Goal: Task Accomplishment & Management: Complete application form

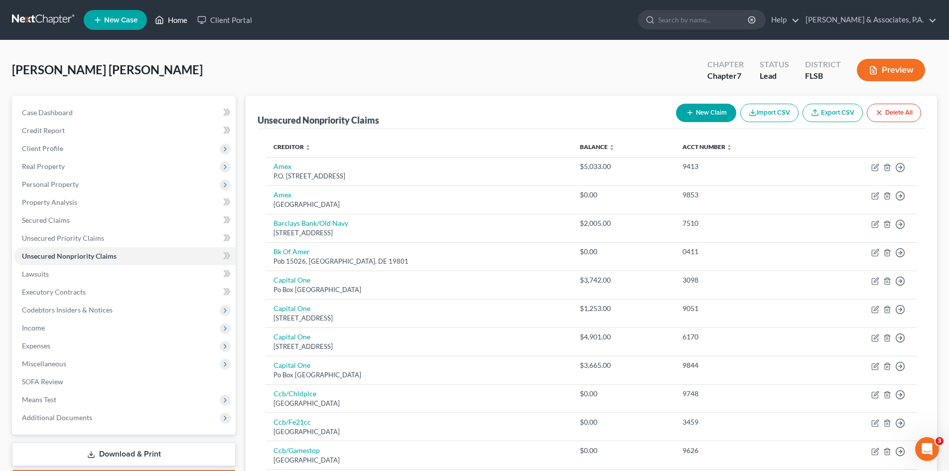
click at [175, 24] on link "Home" at bounding box center [171, 20] width 42 height 18
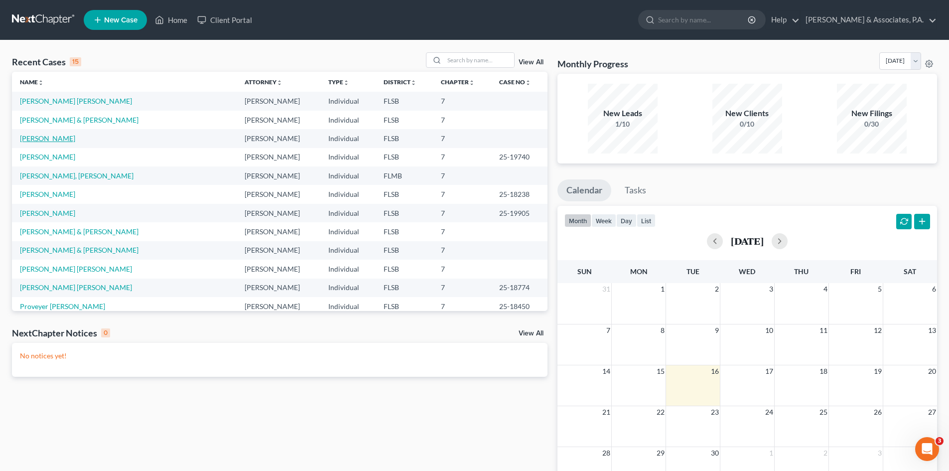
click at [48, 141] on link "[PERSON_NAME]" at bounding box center [47, 138] width 55 height 8
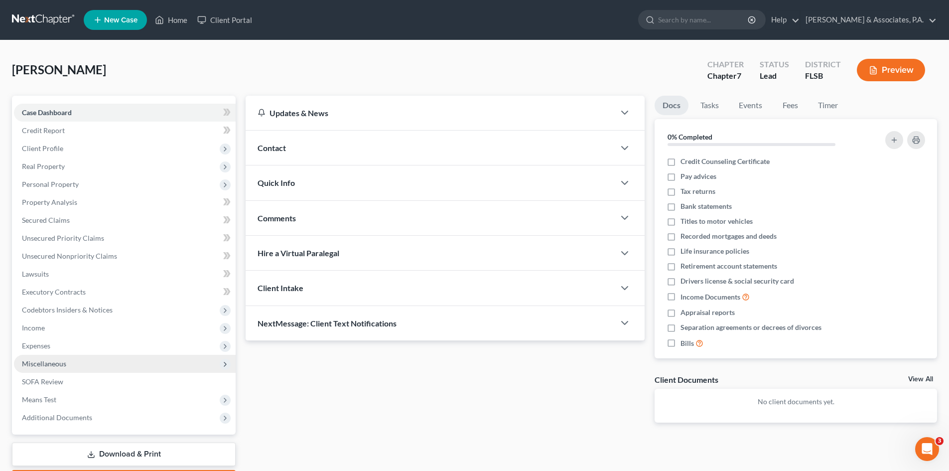
click at [59, 363] on span "Miscellaneous" at bounding box center [44, 363] width 44 height 8
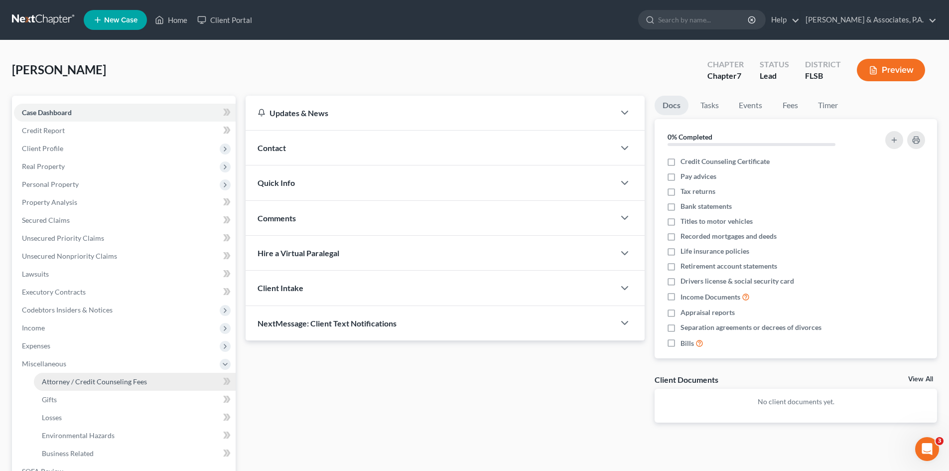
click at [77, 377] on span "Attorney / Credit Counseling Fees" at bounding box center [94, 381] width 105 height 8
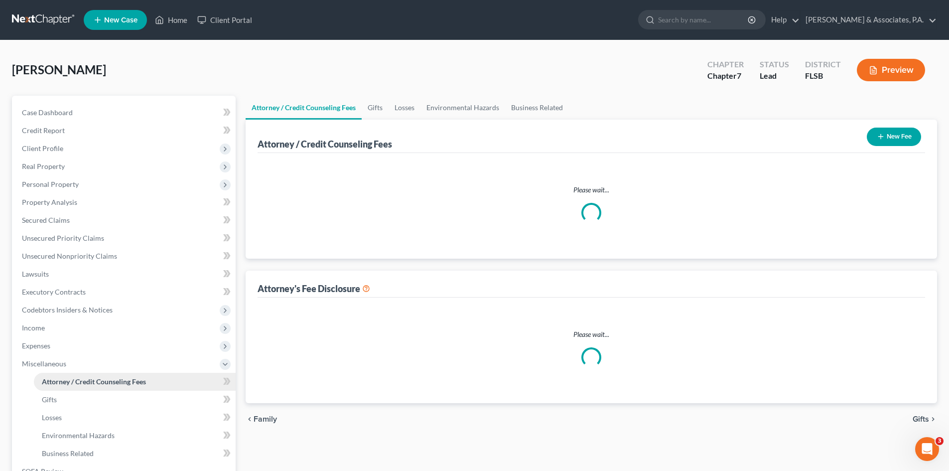
select select "0"
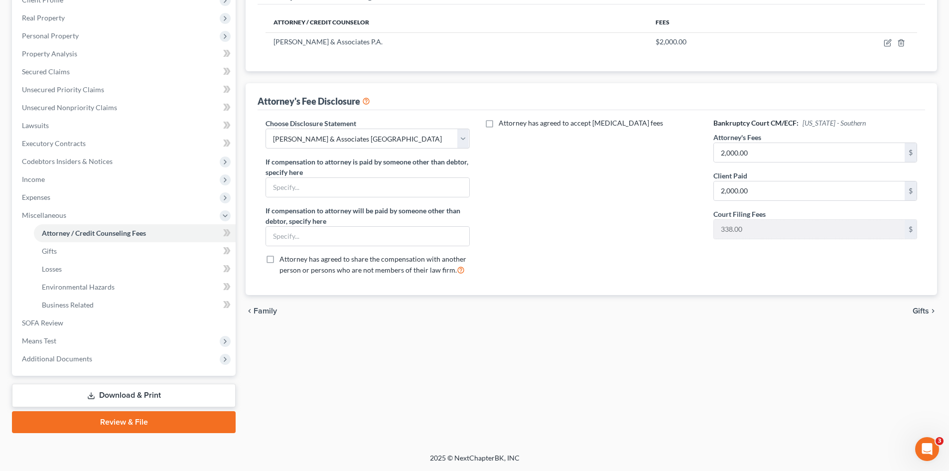
scroll to position [99, 0]
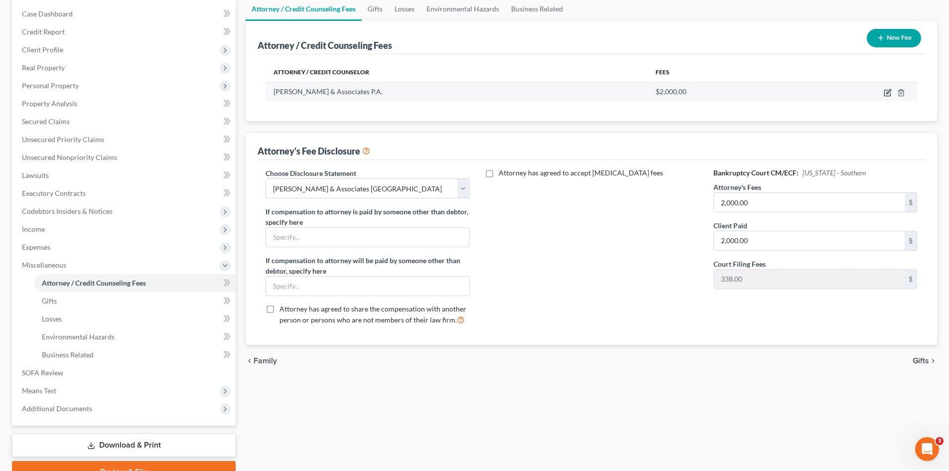
click at [887, 92] on icon "button" at bounding box center [888, 93] width 8 height 8
select select "9"
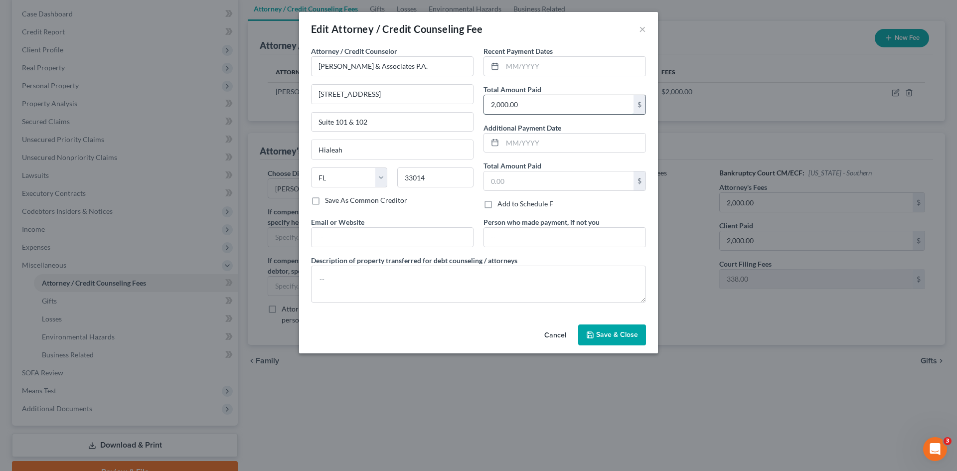
click at [500, 108] on input "2,000.00" at bounding box center [559, 104] width 150 height 19
type input "2,500.00"
click at [342, 273] on textarea at bounding box center [478, 284] width 335 height 37
type textarea "$2500.00"
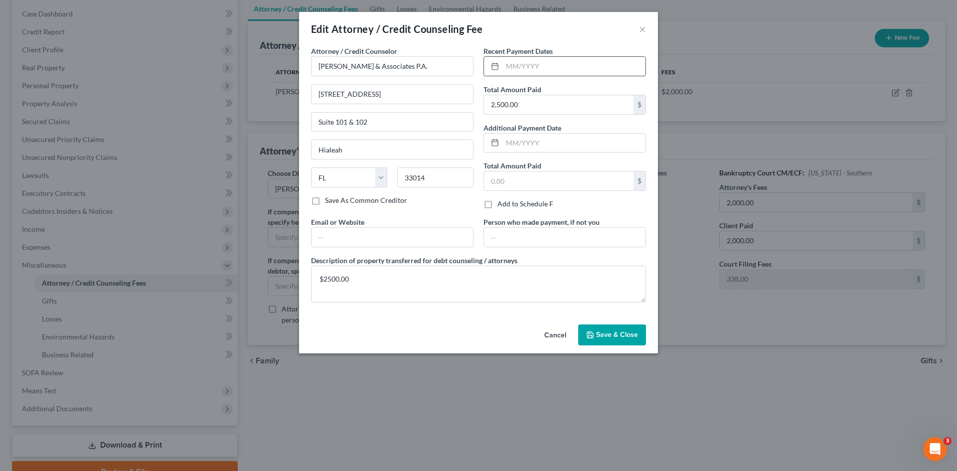
click at [510, 67] on input "text" at bounding box center [573, 66] width 143 height 19
type input "[DATE]"
click at [616, 330] on span "Save & Close" at bounding box center [617, 334] width 42 height 8
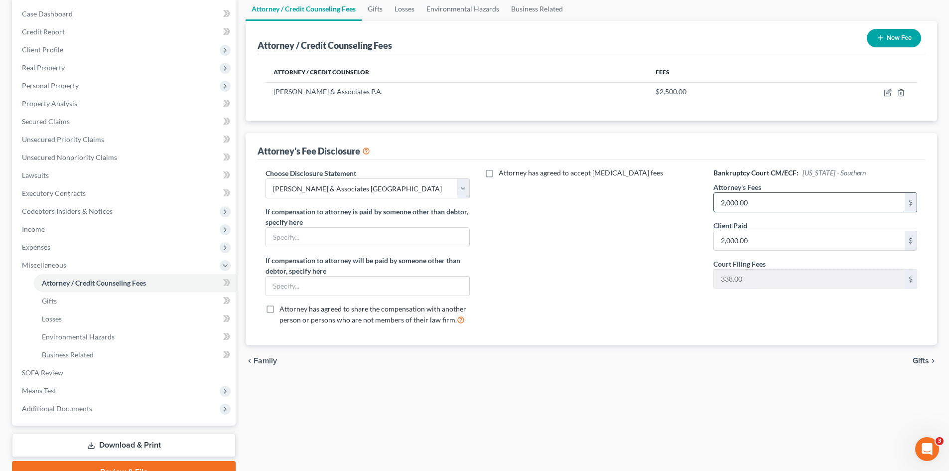
click at [730, 203] on input "2,000.00" at bounding box center [809, 202] width 191 height 19
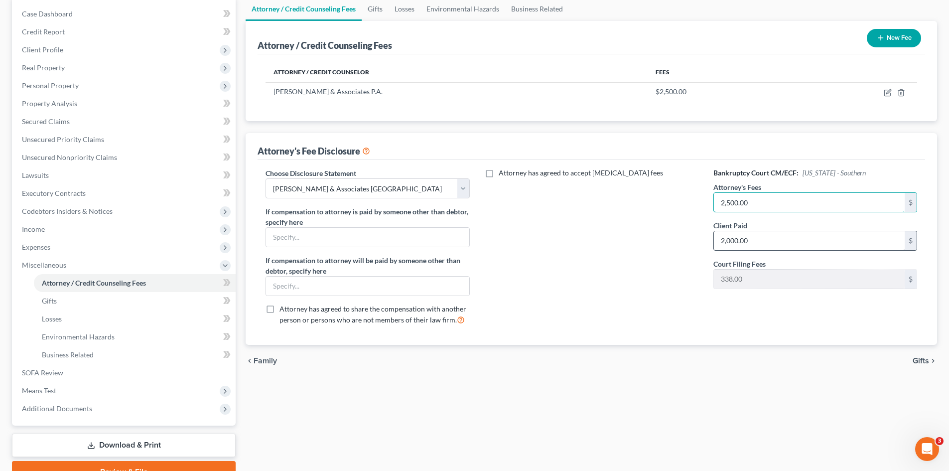
type input "2,500.00"
click at [758, 235] on input "2,000.00" at bounding box center [809, 240] width 191 height 19
type input "5"
type input "2,500.00"
click at [603, 232] on div "Attorney has agreed to accept [MEDICAL_DATA] fees" at bounding box center [592, 250] width 224 height 165
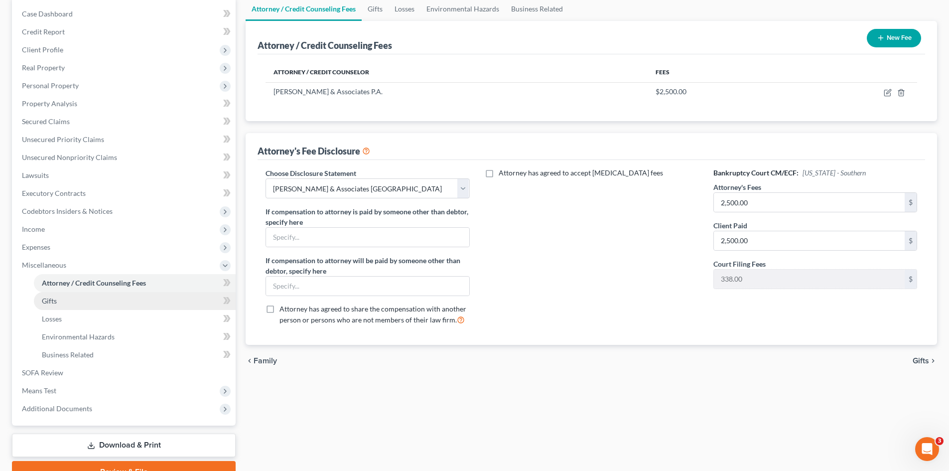
click at [64, 298] on link "Gifts" at bounding box center [135, 301] width 202 height 18
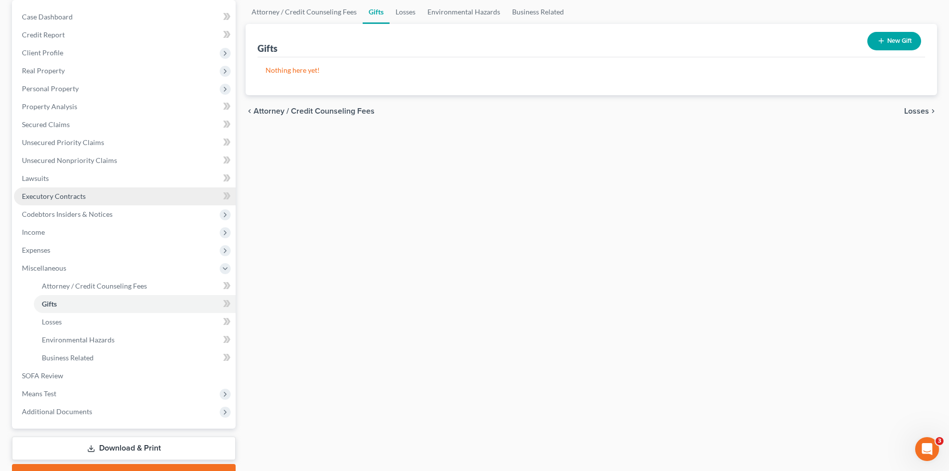
scroll to position [100, 0]
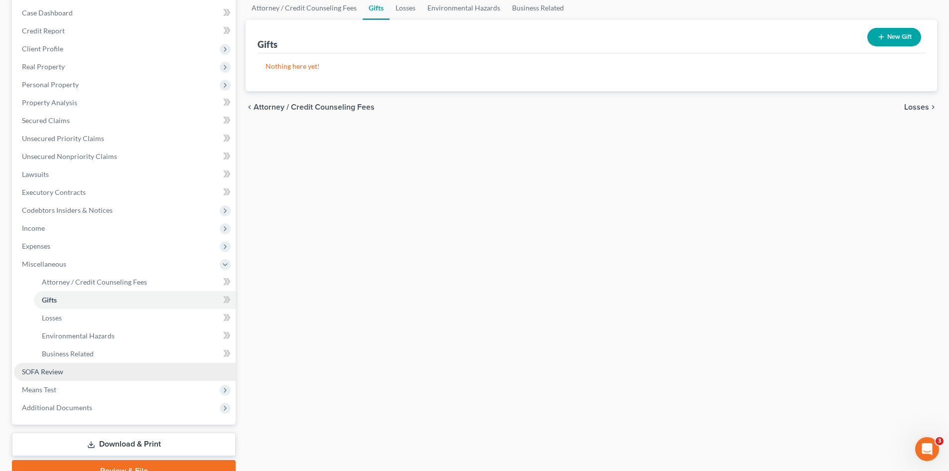
click at [67, 370] on link "SOFA Review" at bounding box center [125, 372] width 222 height 18
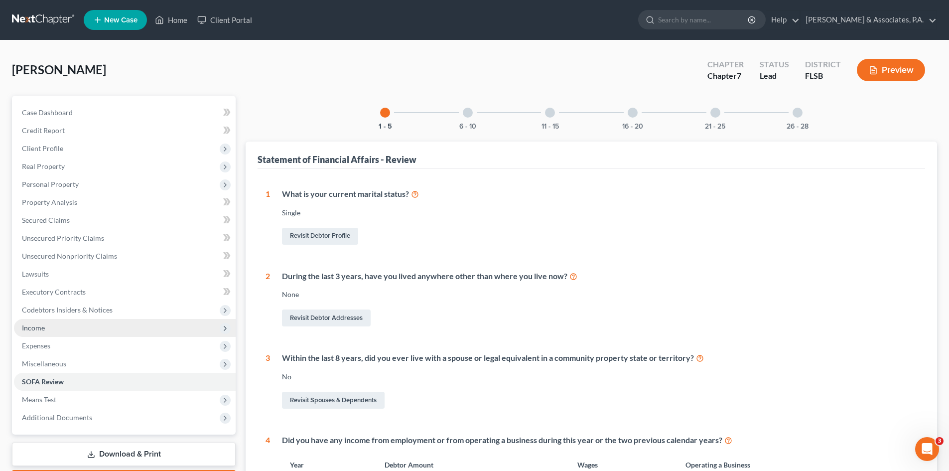
click at [62, 330] on span "Income" at bounding box center [125, 328] width 222 height 18
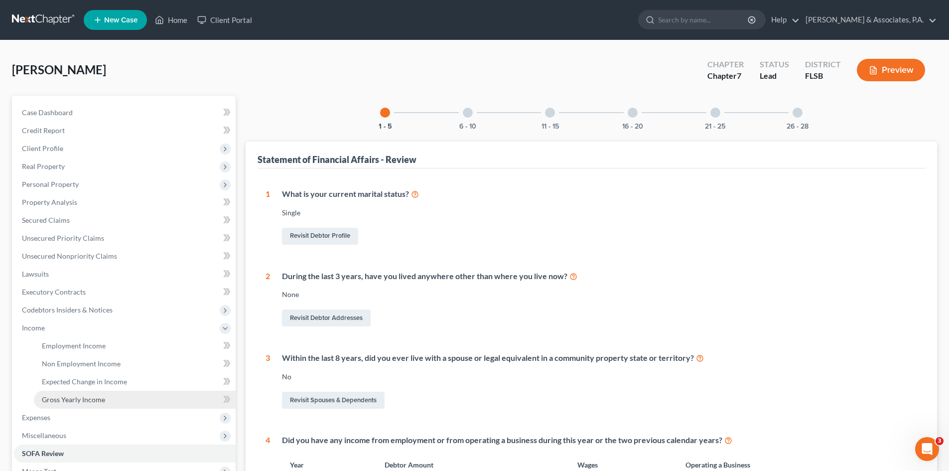
click at [78, 400] on span "Gross Yearly Income" at bounding box center [73, 399] width 63 height 8
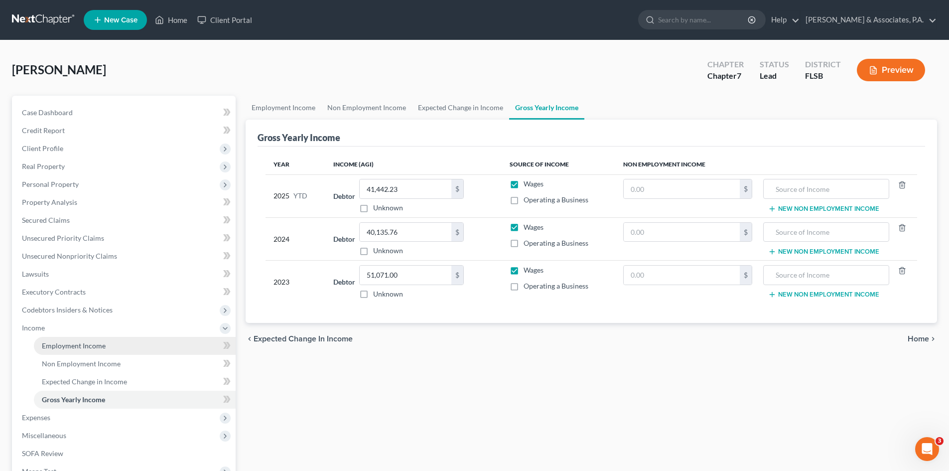
click at [79, 346] on span "Employment Income" at bounding box center [74, 345] width 64 height 8
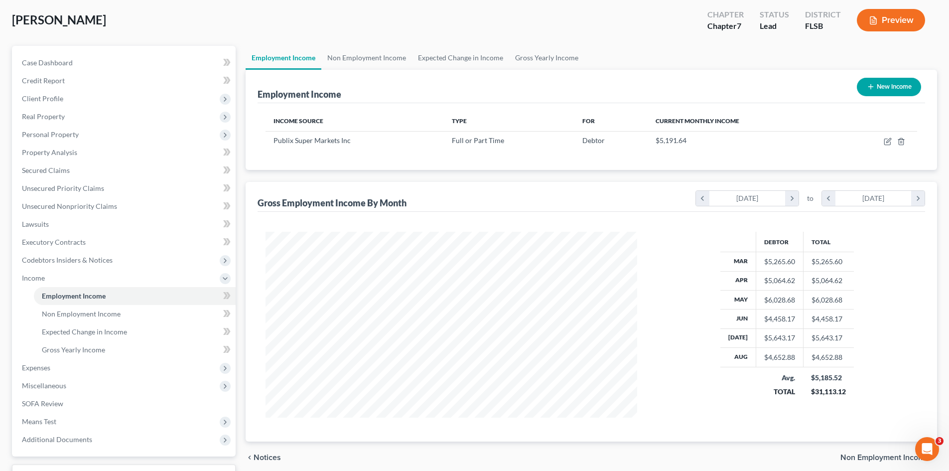
scroll to position [100, 0]
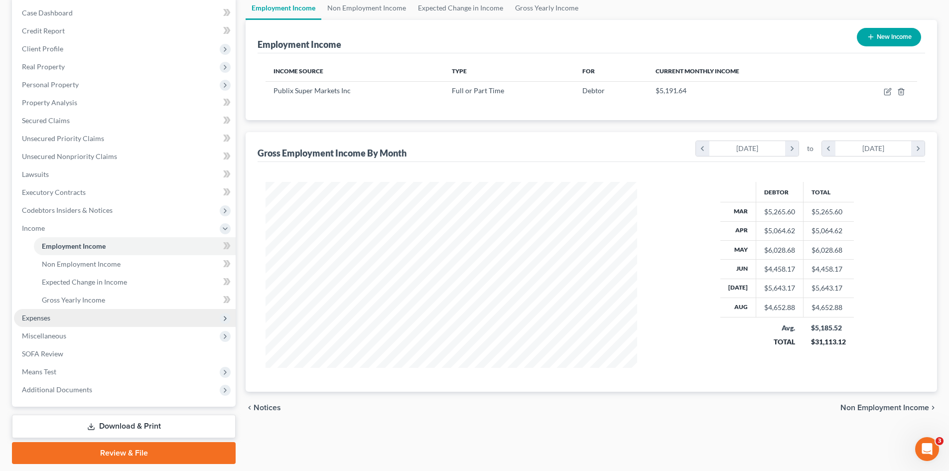
click at [58, 317] on span "Expenses" at bounding box center [125, 318] width 222 height 18
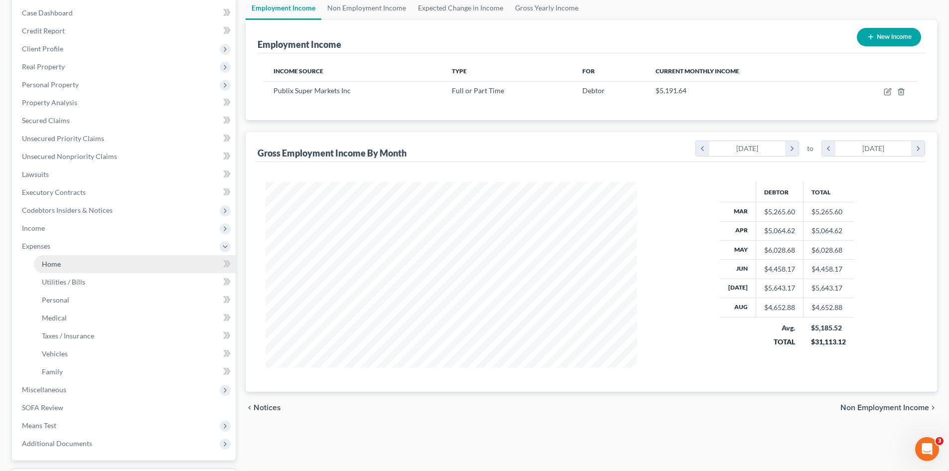
click at [76, 259] on link "Home" at bounding box center [135, 264] width 202 height 18
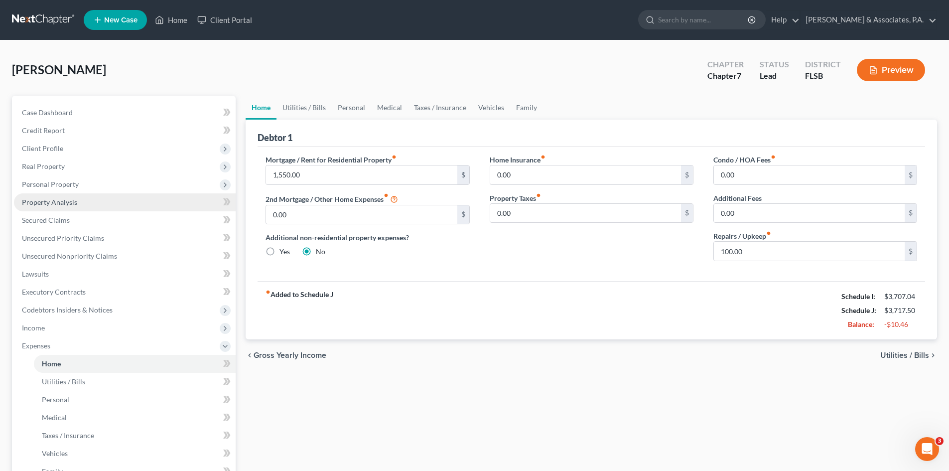
click at [45, 202] on span "Property Analysis" at bounding box center [49, 202] width 55 height 8
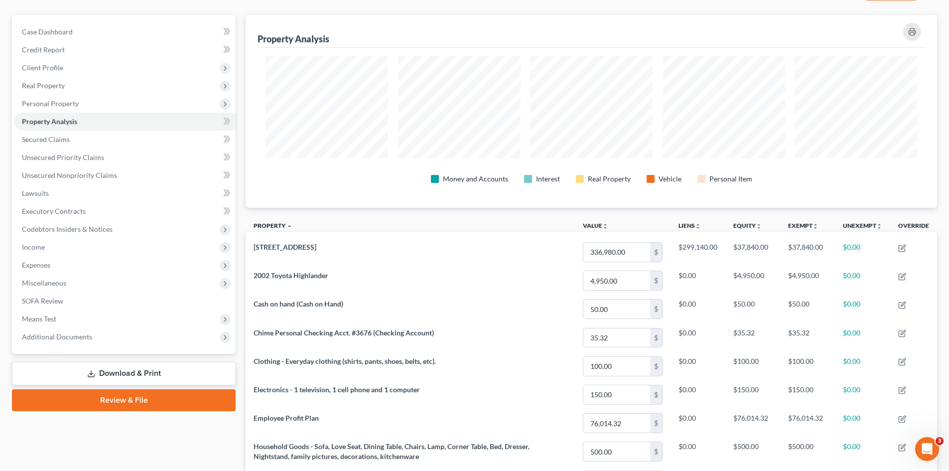
scroll to position [230, 0]
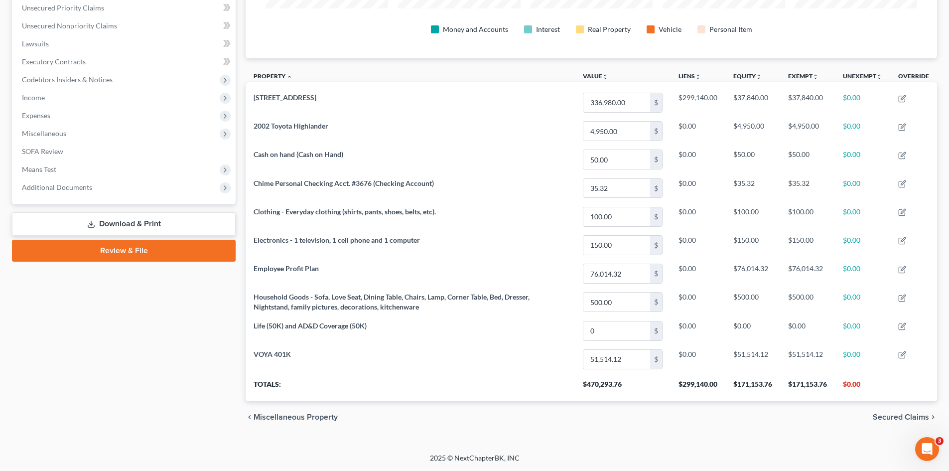
click at [132, 251] on link "Review & File" at bounding box center [124, 251] width 224 height 22
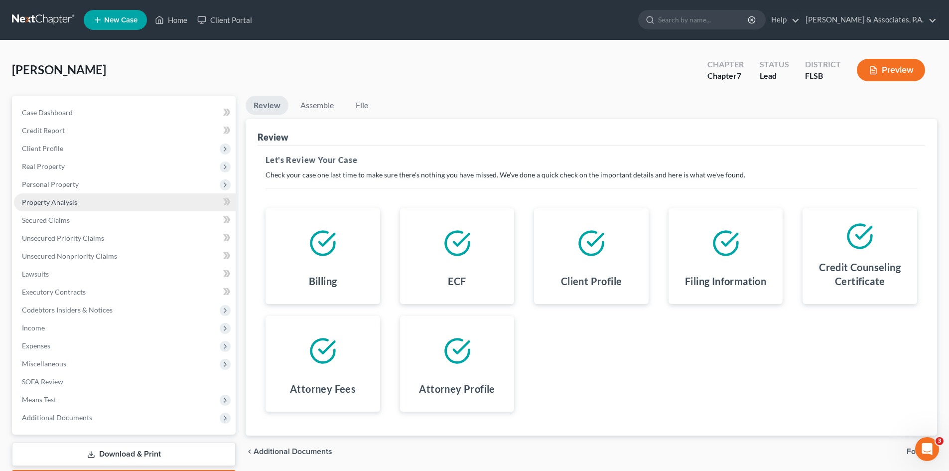
click at [57, 202] on span "Property Analysis" at bounding box center [49, 202] width 55 height 8
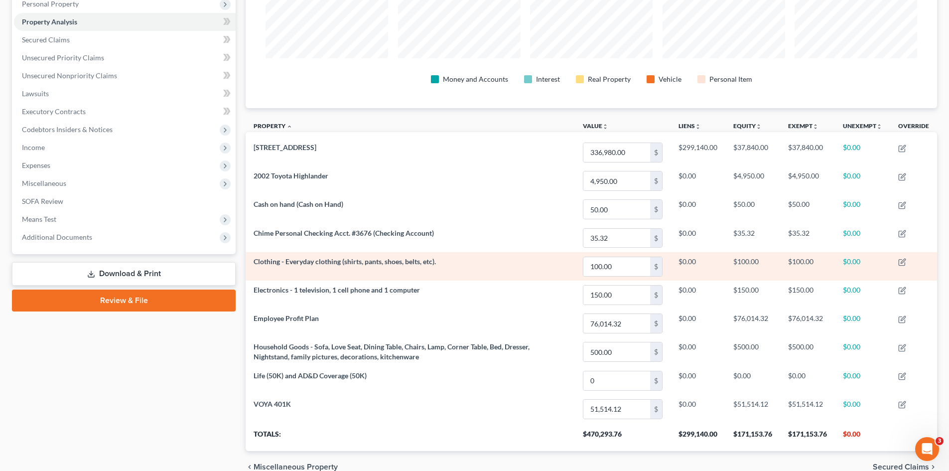
scroll to position [131, 0]
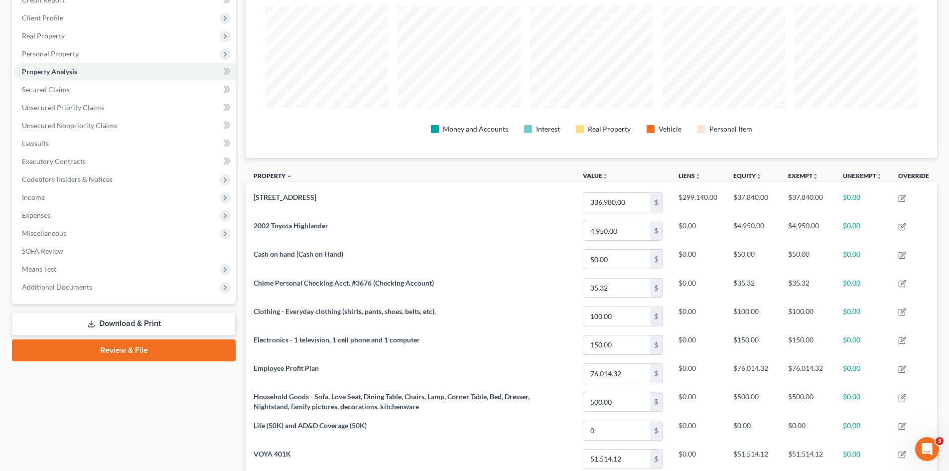
click at [132, 347] on link "Review & File" at bounding box center [124, 350] width 224 height 22
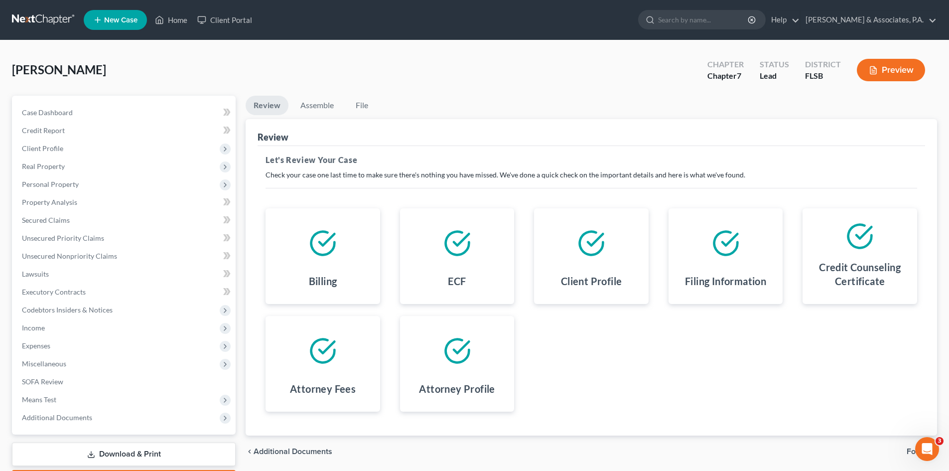
scroll to position [59, 0]
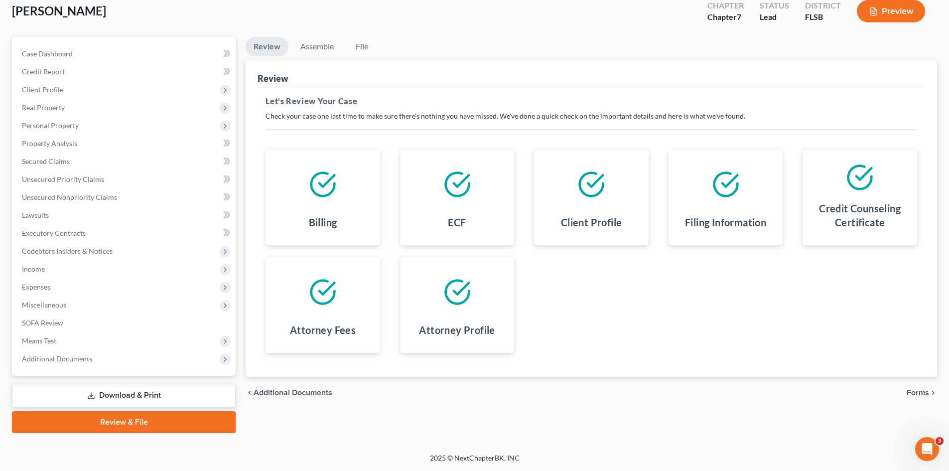
click at [923, 389] on span "Forms" at bounding box center [918, 393] width 22 height 8
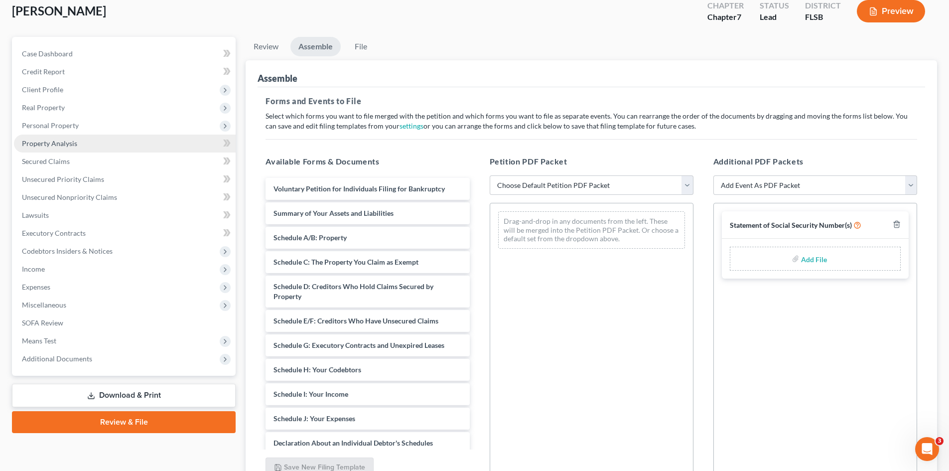
click at [49, 144] on span "Property Analysis" at bounding box center [49, 143] width 55 height 8
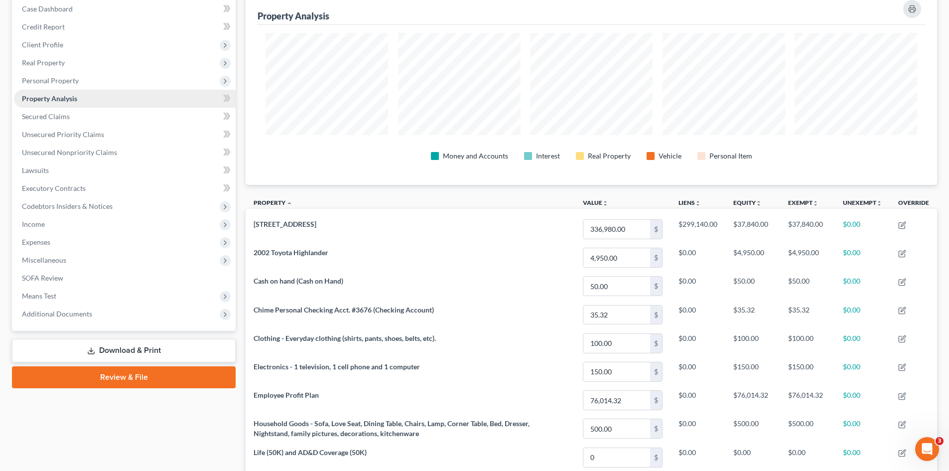
scroll to position [230, 0]
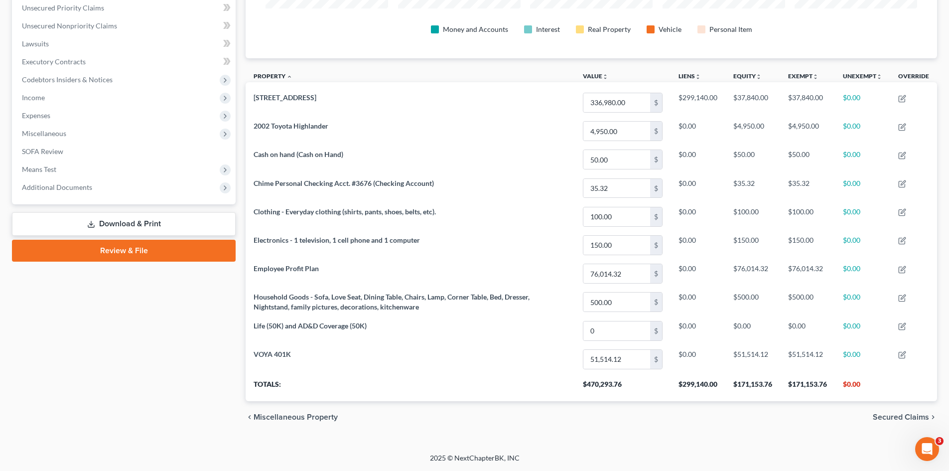
click at [127, 248] on link "Review & File" at bounding box center [124, 251] width 224 height 22
click at [127, 248] on div "Case Dashboard Payments Invoices Payments Payments Credit Report Client Profile" at bounding box center [124, 149] width 234 height 568
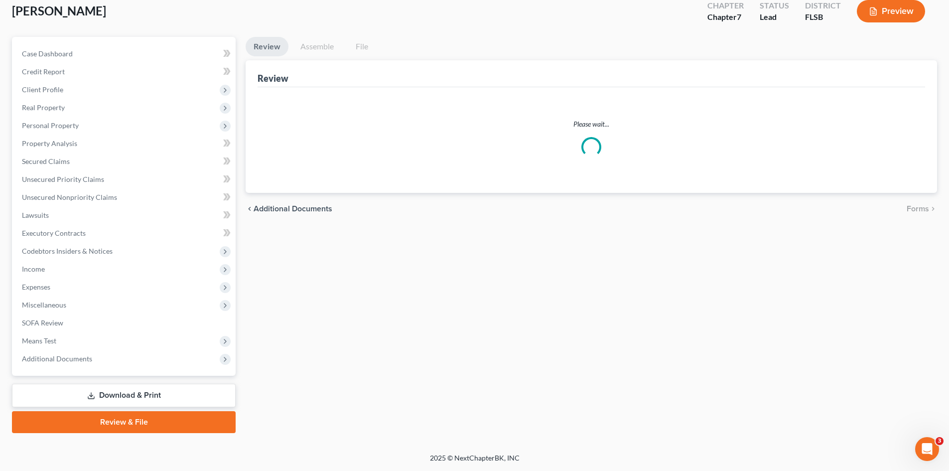
scroll to position [6, 0]
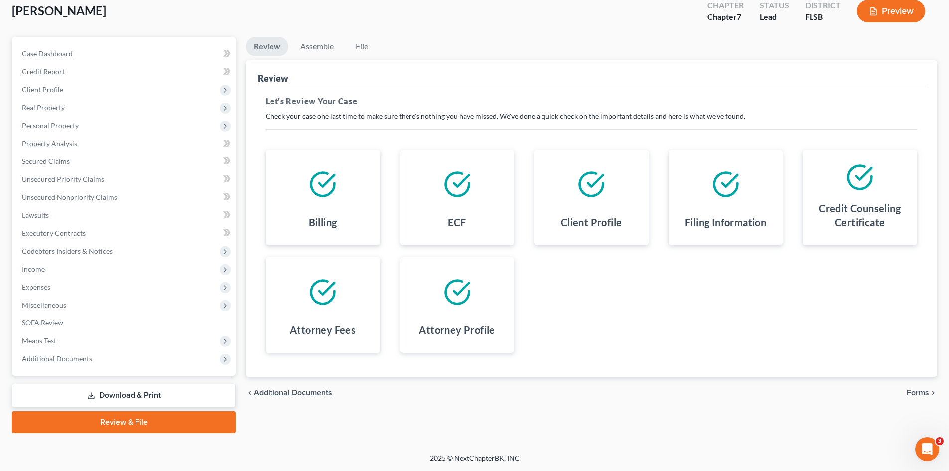
click at [916, 392] on span "Forms" at bounding box center [918, 393] width 22 height 8
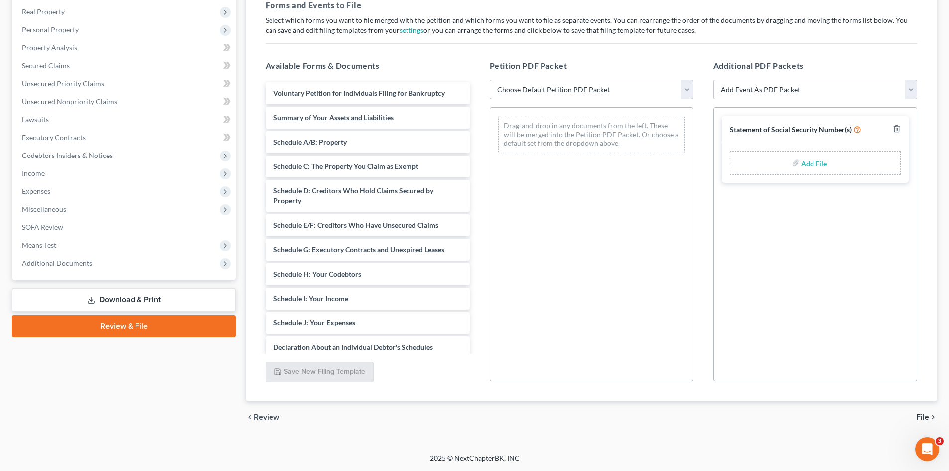
click at [526, 91] on select "Choose Default Petition PDF Packet Emergency Filing (Voluntary Petition and Cre…" at bounding box center [592, 90] width 204 height 20
select select "2"
click at [490, 80] on select "Choose Default Petition PDF Packet Emergency Filing (Voluntary Petition and Cre…" at bounding box center [592, 90] width 204 height 20
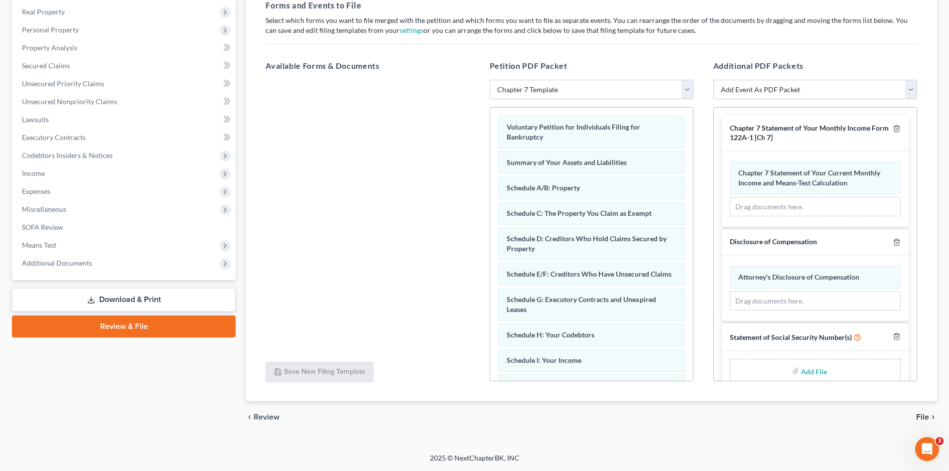
click at [818, 372] on input "file" at bounding box center [813, 371] width 24 height 18
type input "C:\fakepath\StatementOfSocialSecurity.pdf"
click at [923, 418] on span "File" at bounding box center [923, 417] width 13 height 8
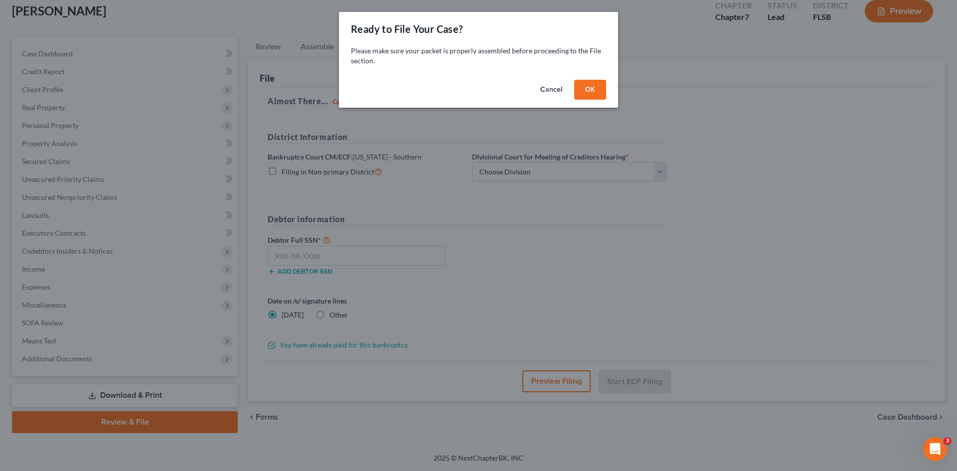
click at [588, 89] on button "OK" at bounding box center [590, 90] width 32 height 20
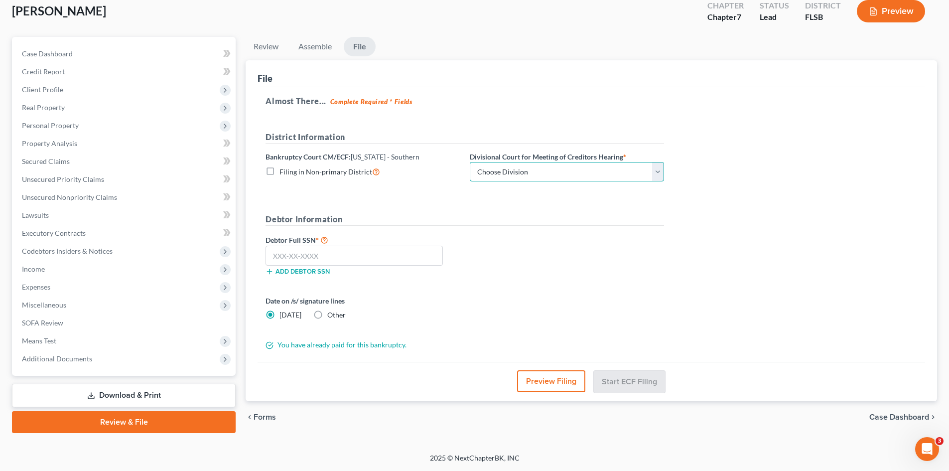
click at [568, 172] on select "Choose Division [GEOGRAPHIC_DATA] [GEOGRAPHIC_DATA] [GEOGRAPHIC_DATA]" at bounding box center [567, 172] width 194 height 20
select select "0"
click at [470, 162] on select "Choose Division [GEOGRAPHIC_DATA] [GEOGRAPHIC_DATA] [GEOGRAPHIC_DATA]" at bounding box center [567, 172] width 194 height 20
click at [292, 256] on input "text" at bounding box center [354, 256] width 177 height 20
click at [287, 254] on input "text" at bounding box center [354, 256] width 177 height 20
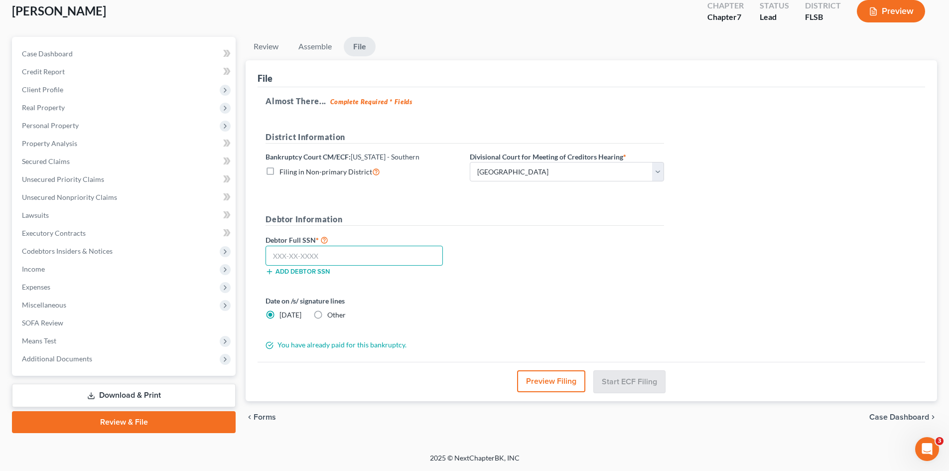
click at [306, 253] on input "text" at bounding box center [354, 256] width 177 height 20
type input "264-99-6675"
click at [615, 382] on button "Start ECF Filing" at bounding box center [629, 381] width 71 height 22
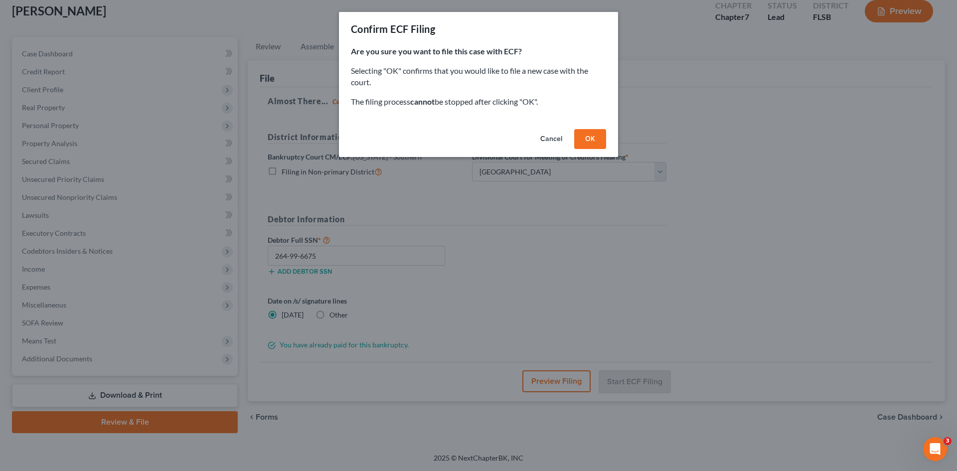
click at [596, 142] on button "OK" at bounding box center [590, 139] width 32 height 20
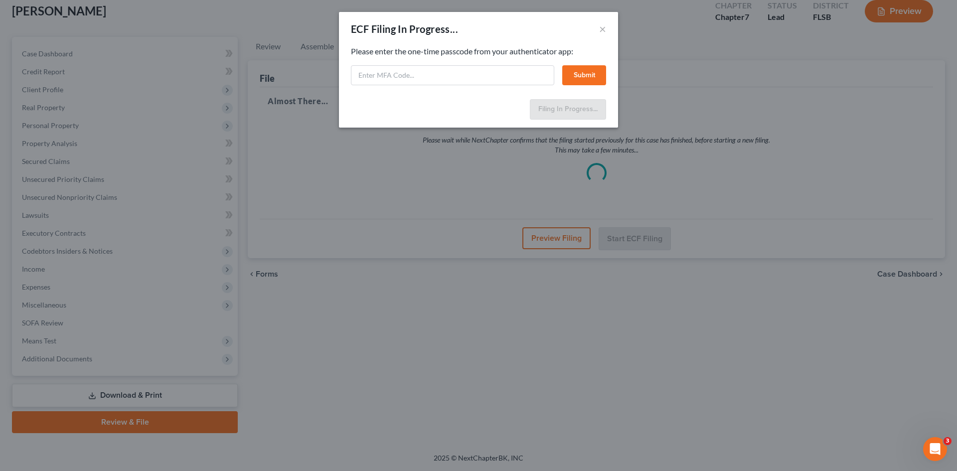
select select "0"
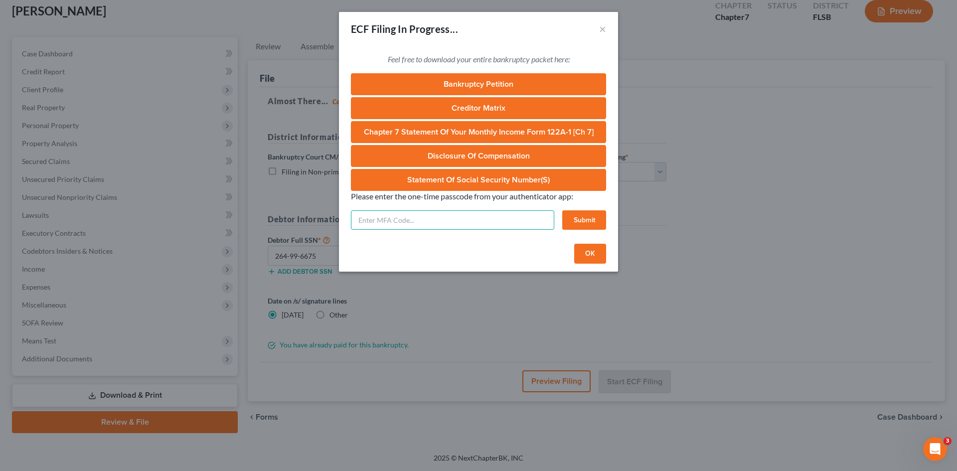
click at [376, 216] on input "text" at bounding box center [452, 220] width 203 height 20
type input "8"
type input "967416"
click at [581, 218] on button "Submit" at bounding box center [584, 220] width 44 height 20
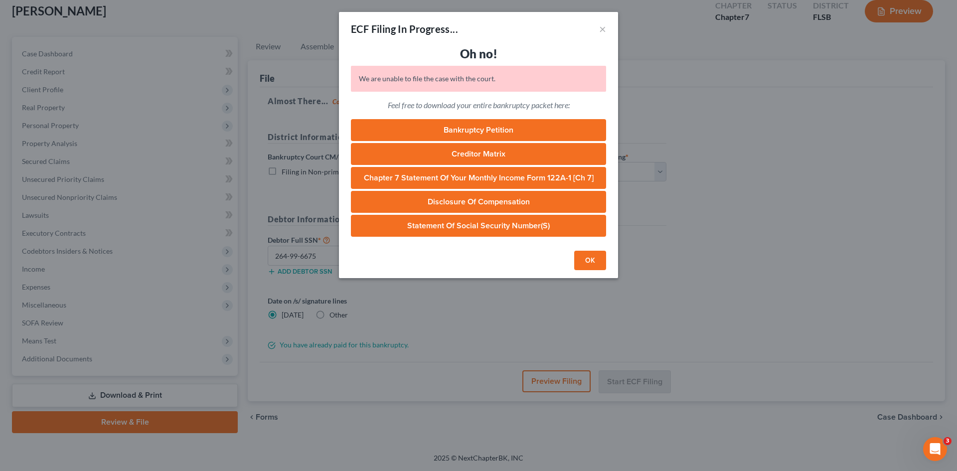
click at [585, 264] on button "OK" at bounding box center [590, 261] width 32 height 20
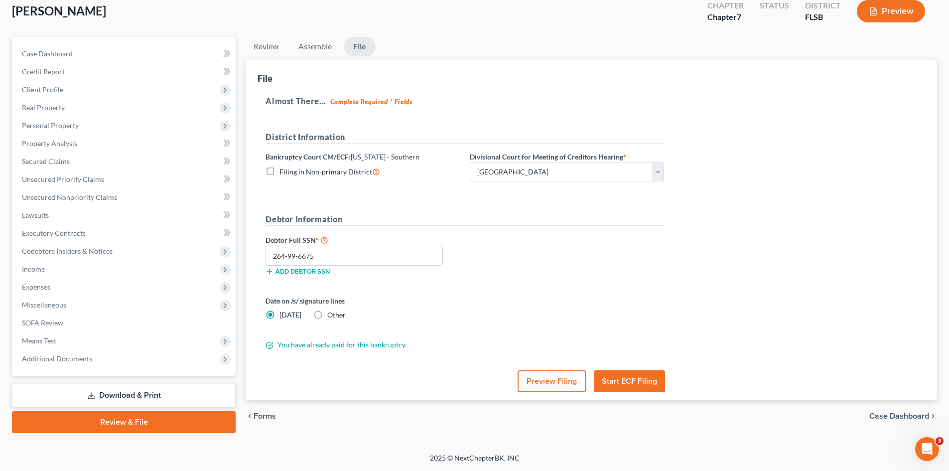
click at [623, 379] on button "Start ECF Filing" at bounding box center [629, 381] width 71 height 22
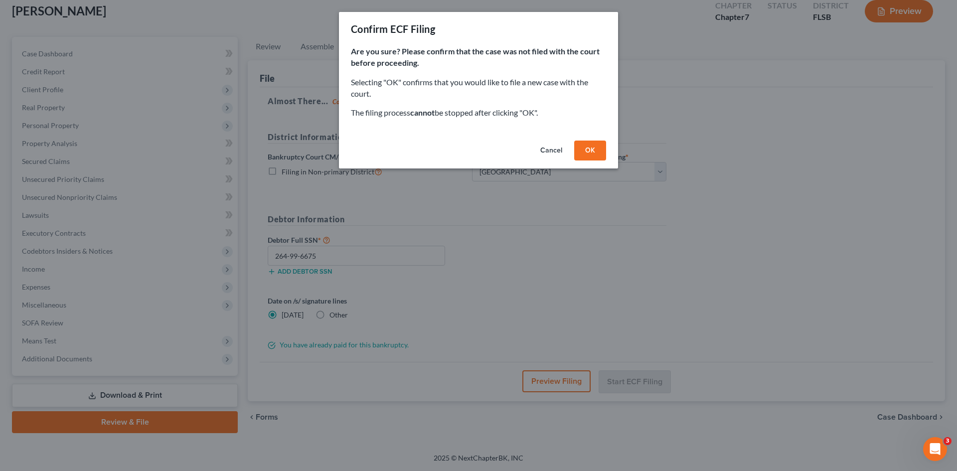
click at [585, 150] on button "OK" at bounding box center [590, 151] width 32 height 20
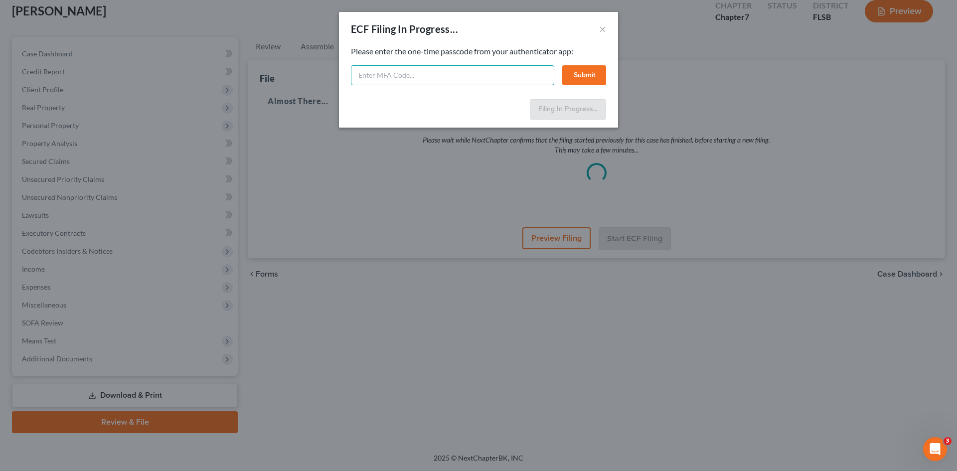
click at [405, 78] on input "text" at bounding box center [452, 75] width 203 height 20
type input "909390"
click at [581, 77] on button "Submit" at bounding box center [584, 75] width 44 height 20
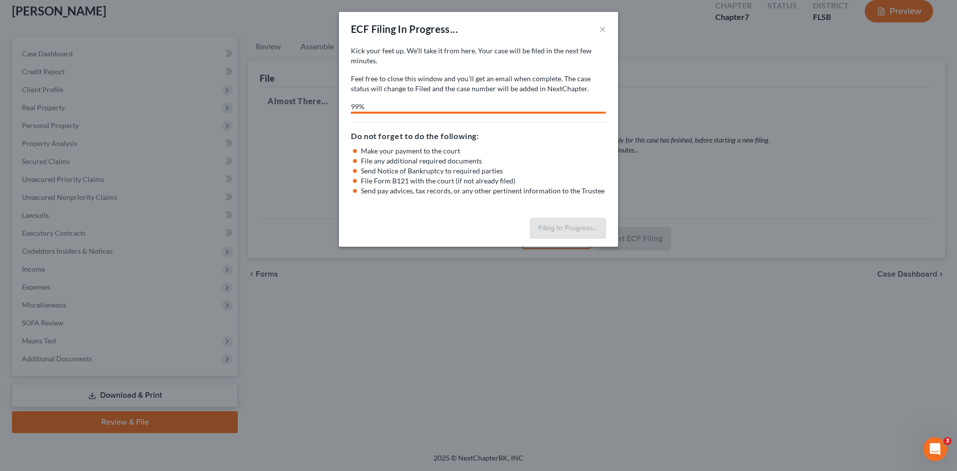
select select "0"
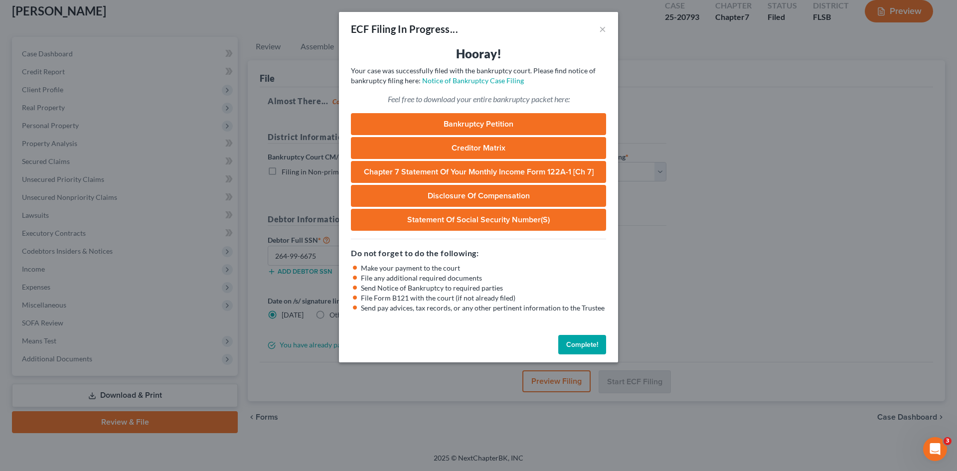
click at [578, 344] on button "Complete!" at bounding box center [582, 345] width 48 height 20
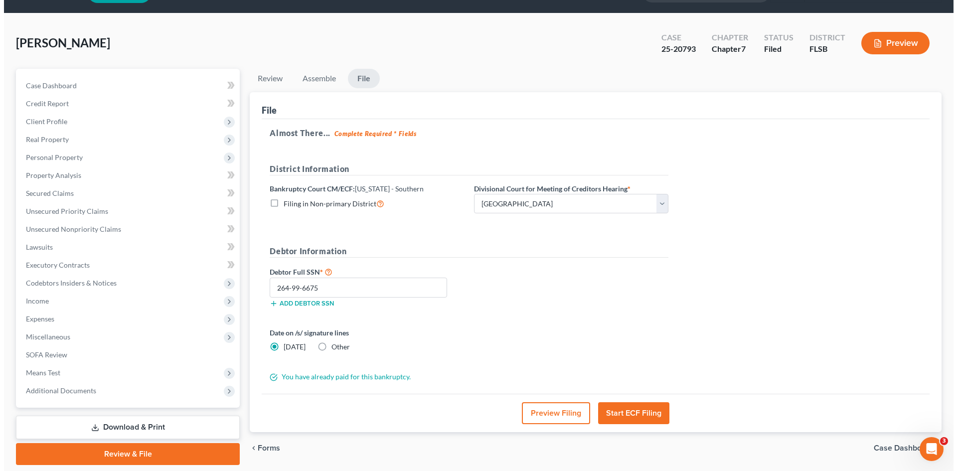
scroll to position [0, 0]
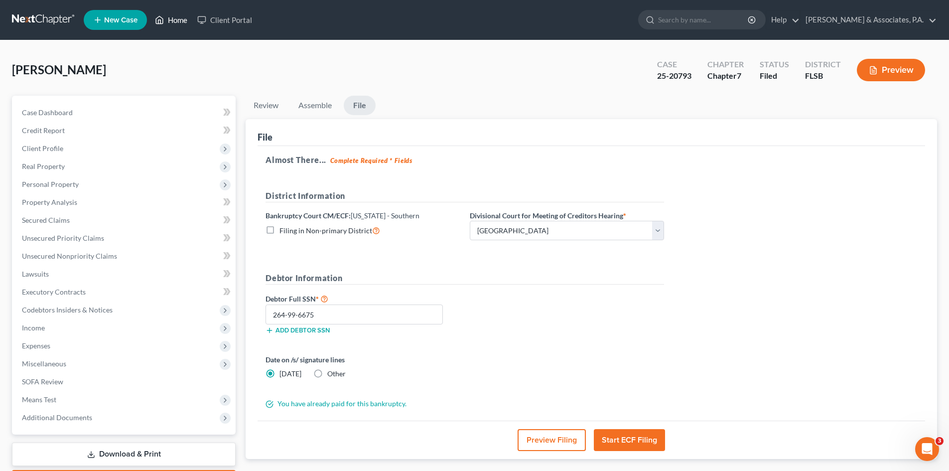
click at [182, 22] on link "Home" at bounding box center [171, 20] width 42 height 18
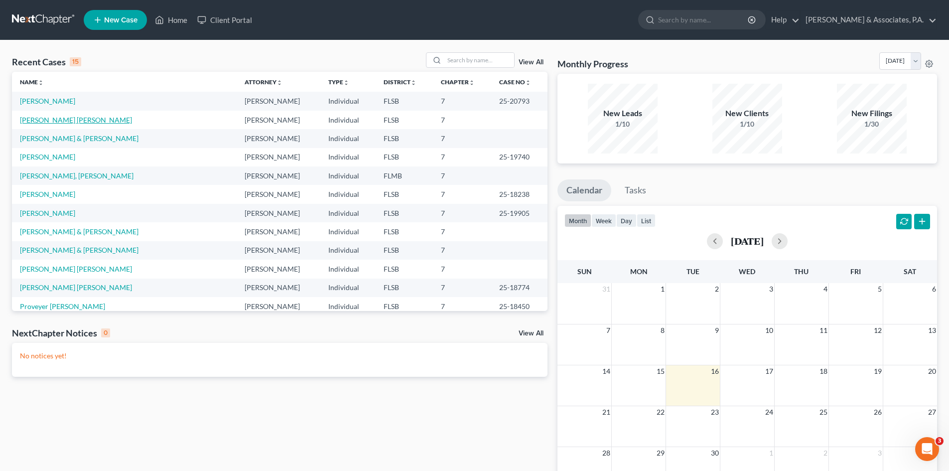
click at [46, 118] on link "[PERSON_NAME] [PERSON_NAME]" at bounding box center [76, 120] width 112 height 8
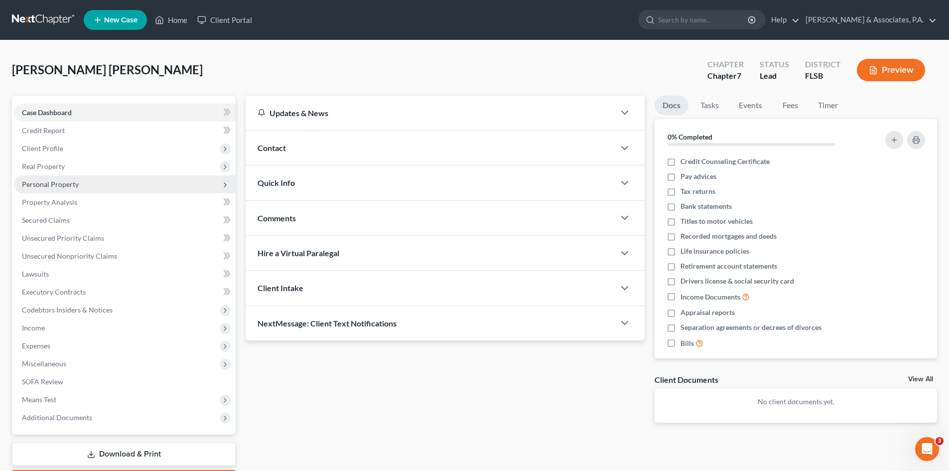
click at [44, 185] on span "Personal Property" at bounding box center [50, 184] width 57 height 8
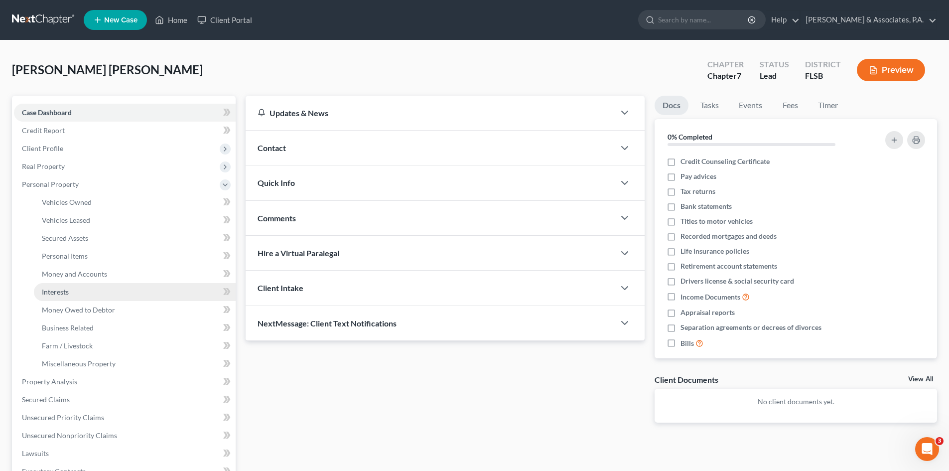
click at [68, 292] on span "Interests" at bounding box center [55, 292] width 27 height 8
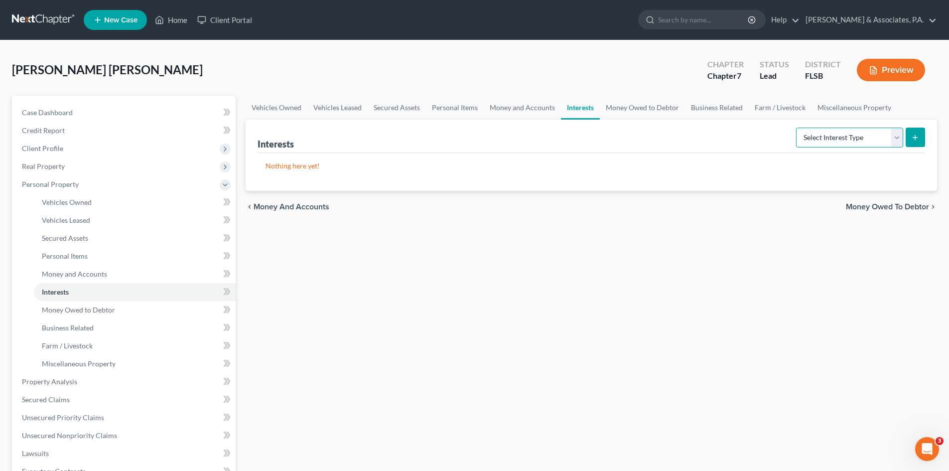
click at [875, 137] on select "Select Interest Type 401K Annuity Bond Education IRA Government Bond Government…" at bounding box center [849, 138] width 107 height 20
select select "government_pension_plan"
click at [797, 128] on select "Select Interest Type 401K Annuity Bond Education IRA Government Bond Government…" at bounding box center [849, 138] width 107 height 20
click at [181, 18] on link "Home" at bounding box center [171, 20] width 42 height 18
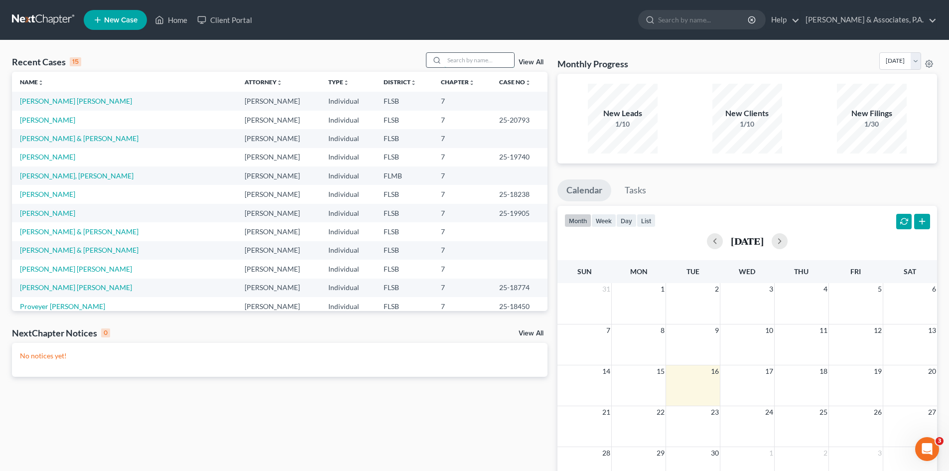
click at [451, 57] on input "search" at bounding box center [480, 60] width 70 height 14
type input "[PERSON_NAME] [PERSON_NAME]"
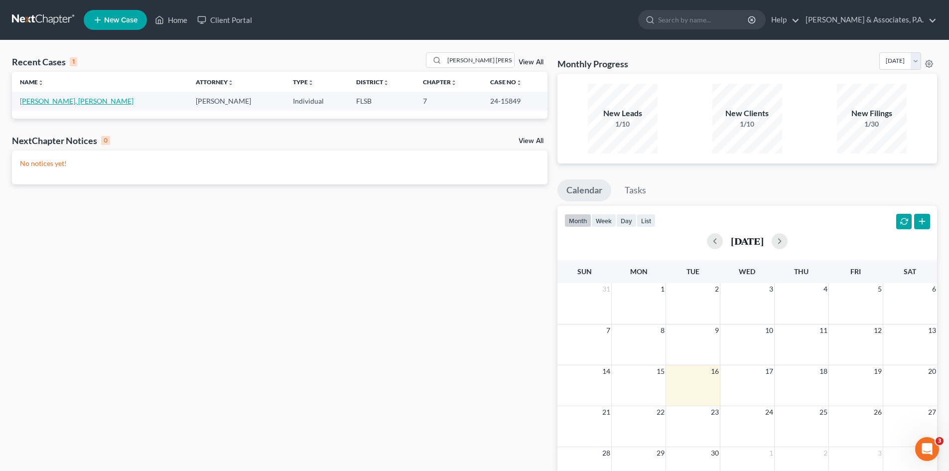
click at [49, 102] on link "[PERSON_NAME], [PERSON_NAME]" at bounding box center [77, 101] width 114 height 8
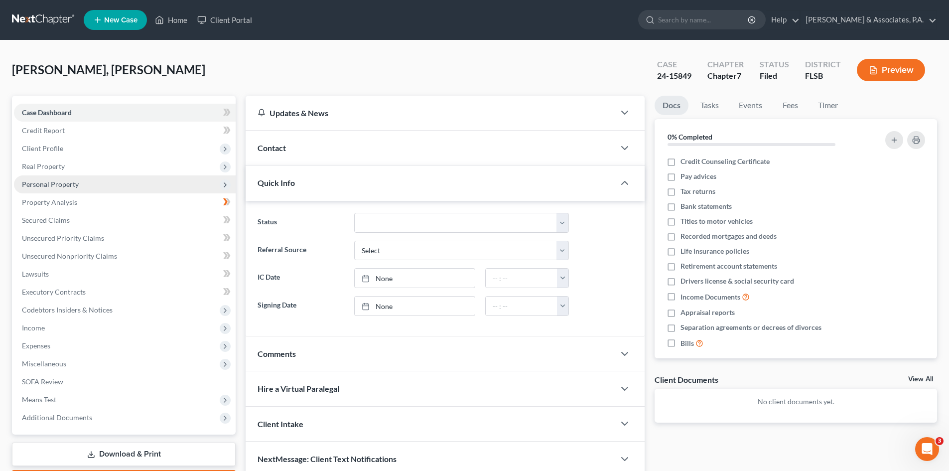
click at [42, 185] on span "Personal Property" at bounding box center [50, 184] width 57 height 8
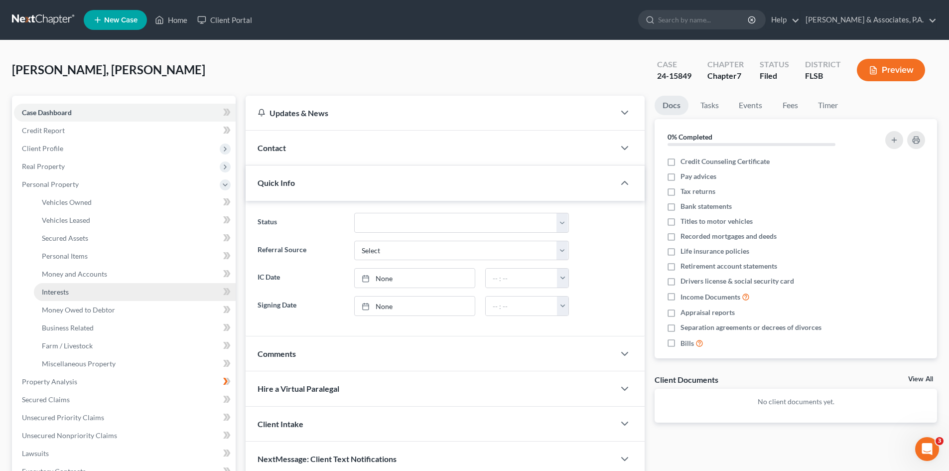
click at [60, 288] on span "Interests" at bounding box center [55, 292] width 27 height 8
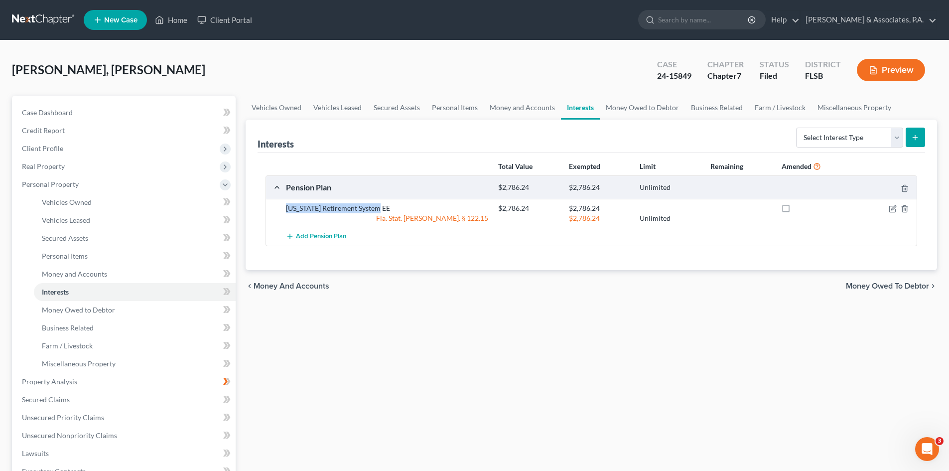
drag, startPoint x: 377, startPoint y: 208, endPoint x: 285, endPoint y: 208, distance: 91.7
click at [285, 208] on div "[US_STATE] Retirement System EE" at bounding box center [387, 208] width 212 height 10
copy div "[US_STATE] Retirement System EE"
click at [893, 209] on icon "button" at bounding box center [894, 207] width 4 height 4
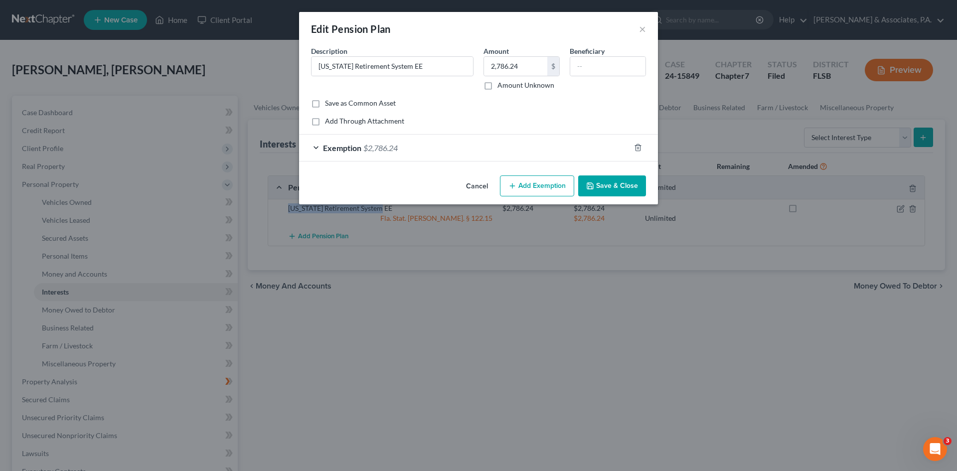
click at [314, 147] on div "Exemption $2,786.24" at bounding box center [464, 148] width 331 height 26
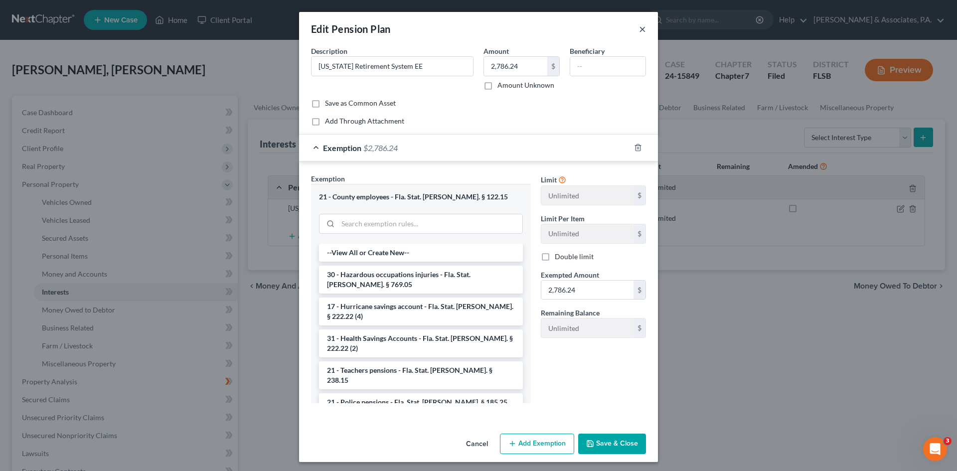
click at [639, 30] on button "×" at bounding box center [642, 29] width 7 height 12
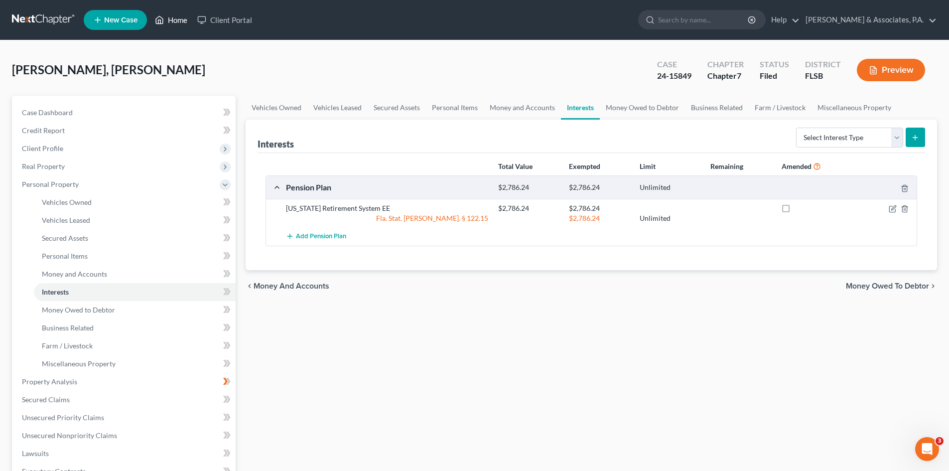
click at [182, 21] on link "Home" at bounding box center [171, 20] width 42 height 18
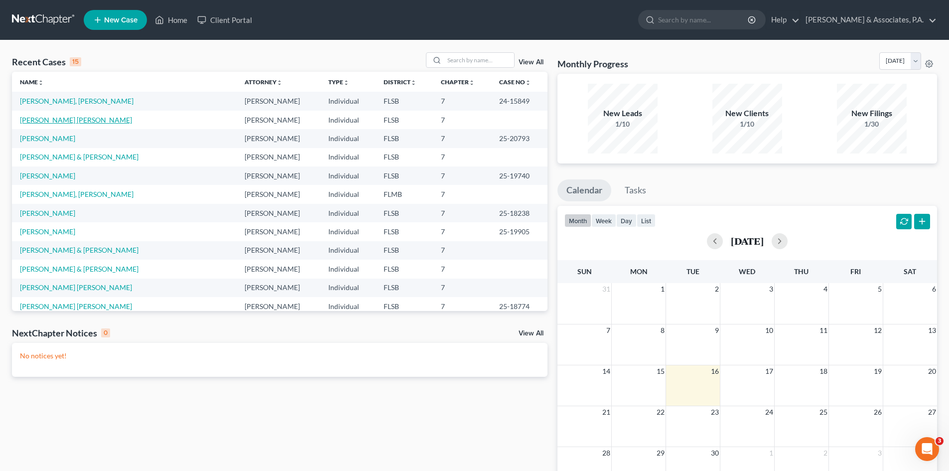
click at [50, 120] on link "[PERSON_NAME] [PERSON_NAME]" at bounding box center [76, 120] width 112 height 8
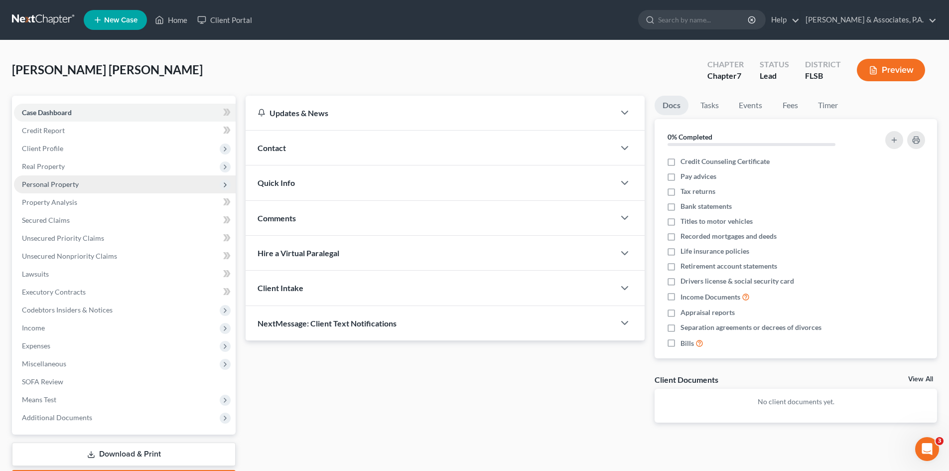
click at [41, 185] on span "Personal Property" at bounding box center [50, 184] width 57 height 8
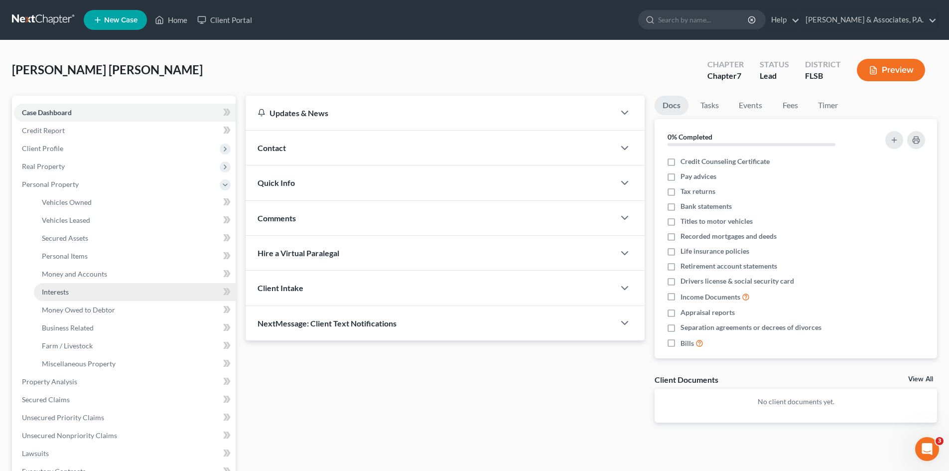
click at [59, 286] on link "Interests" at bounding box center [135, 292] width 202 height 18
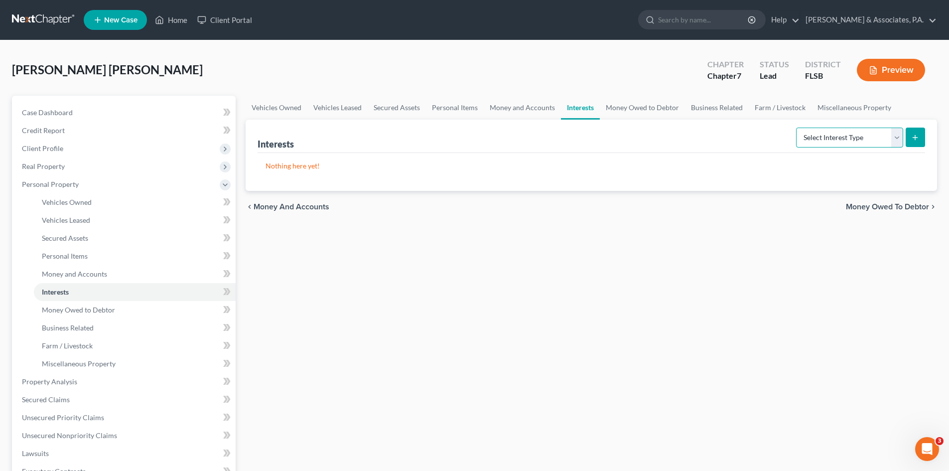
click at [854, 135] on select "Select Interest Type 401K Annuity Bond Education IRA Government Bond Government…" at bounding box center [849, 138] width 107 height 20
select select "pension_plan"
click at [797, 128] on select "Select Interest Type 401K Annuity Bond Education IRA Government Bond Government…" at bounding box center [849, 138] width 107 height 20
click at [915, 138] on icon "submit" at bounding box center [916, 138] width 8 height 8
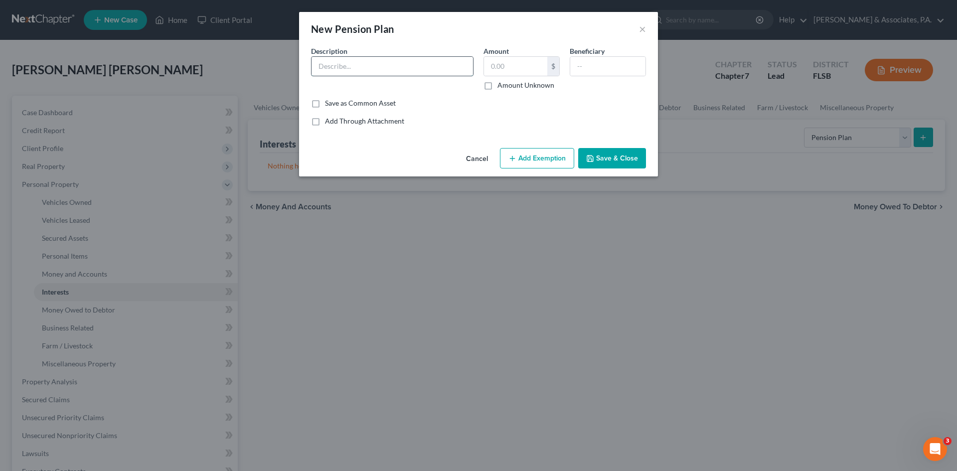
click at [317, 69] on input "text" at bounding box center [392, 66] width 161 height 19
paste input "[US_STATE] Retirement System EE"
type input "[US_STATE] Retirement System EE"
click at [493, 64] on input "text" at bounding box center [515, 66] width 63 height 19
type input "14.22"
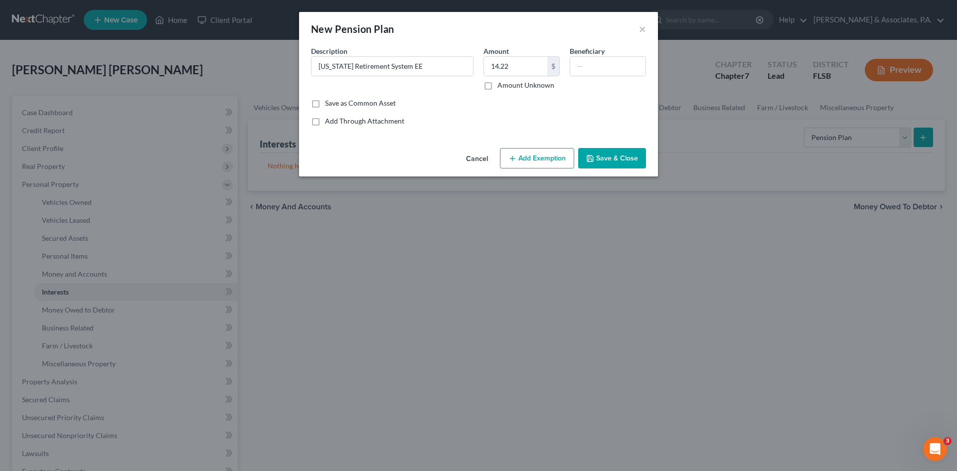
click at [529, 156] on button "Add Exemption" at bounding box center [537, 158] width 74 height 21
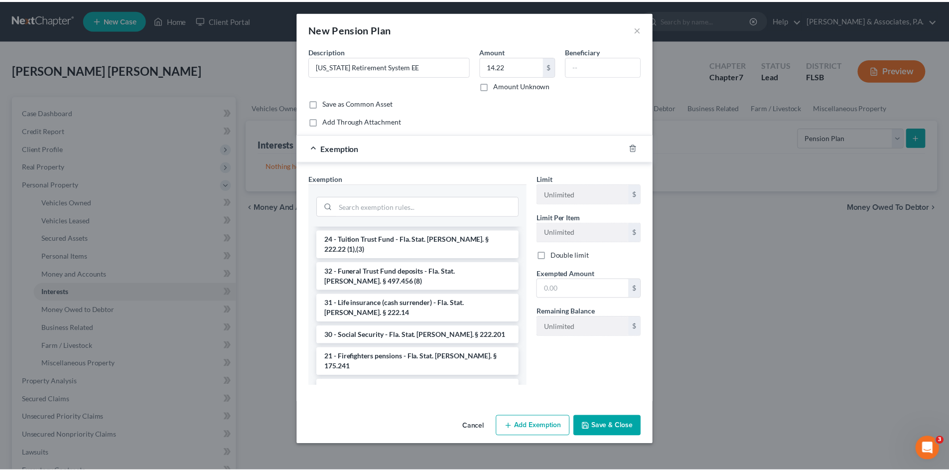
scroll to position [548, 0]
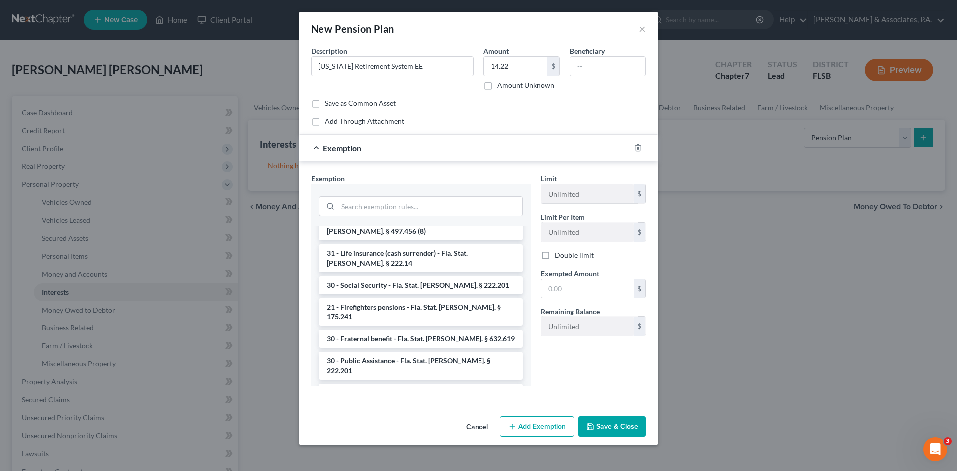
click at [413, 416] on li "21 - County employees - Fla. Stat. [PERSON_NAME]. § 122.15" at bounding box center [421, 430] width 204 height 28
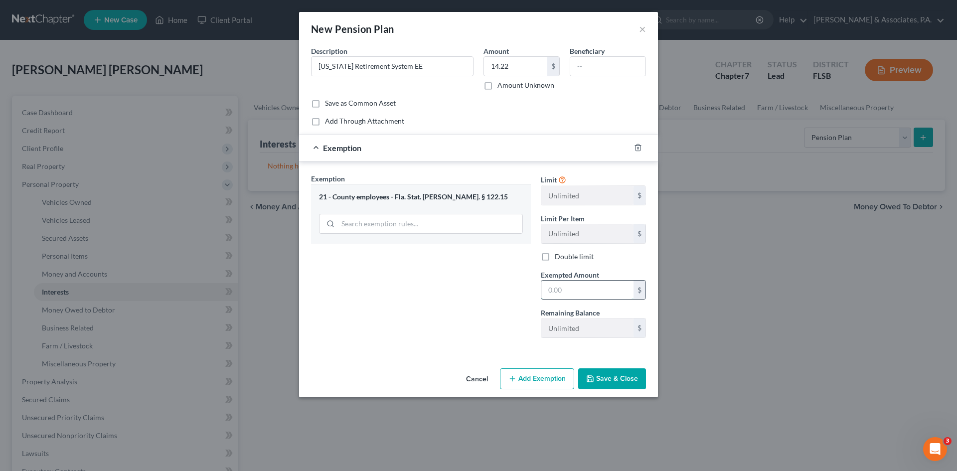
click at [559, 291] on input "text" at bounding box center [587, 290] width 92 height 19
type input "14.22"
click at [605, 380] on button "Save & Close" at bounding box center [612, 378] width 68 height 21
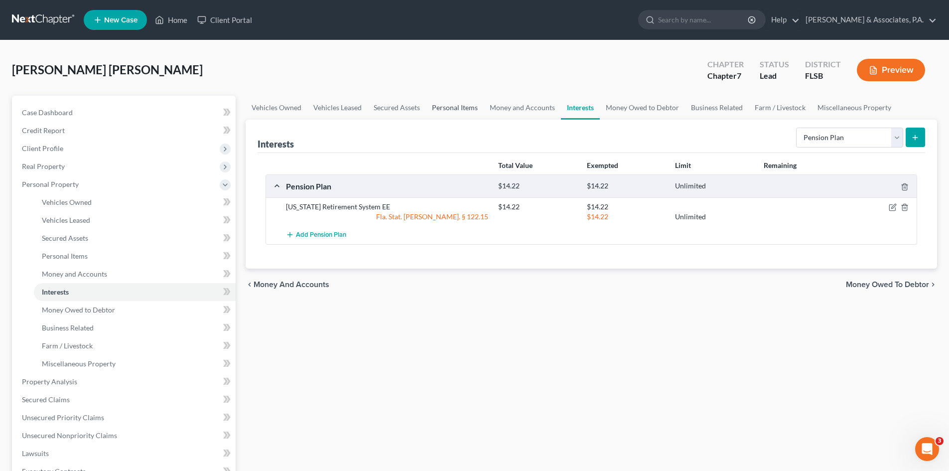
click at [459, 109] on link "Personal Items" at bounding box center [455, 108] width 58 height 24
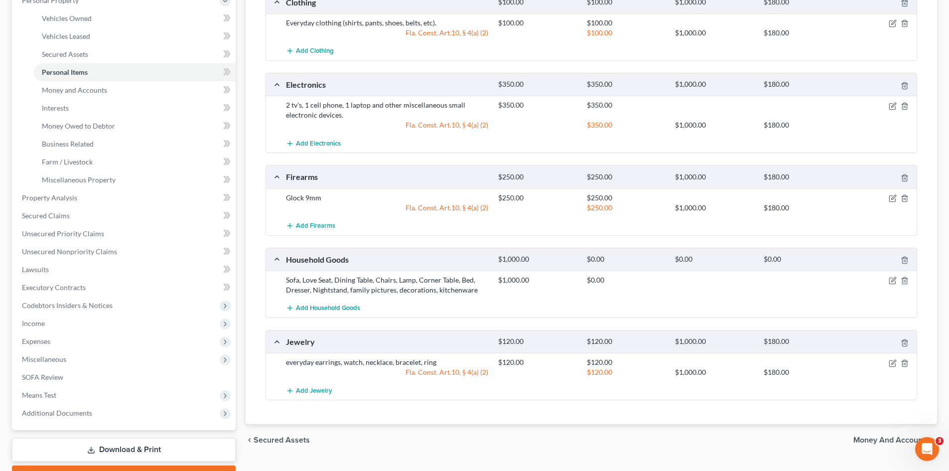
scroll to position [199, 0]
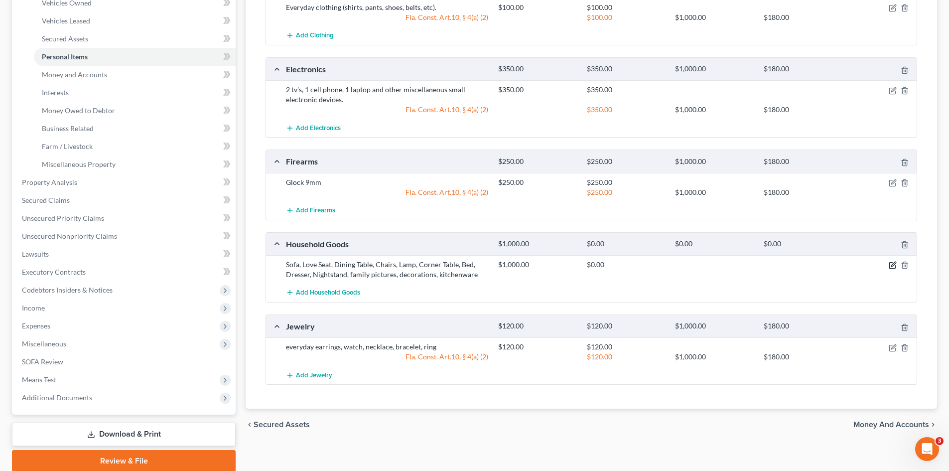
click at [892, 266] on icon "button" at bounding box center [893, 265] width 8 height 8
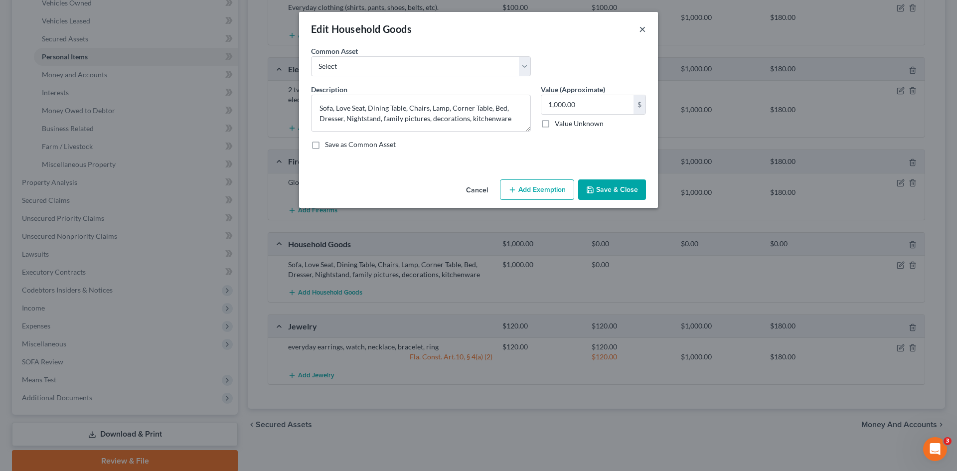
click at [641, 29] on button "×" at bounding box center [642, 29] width 7 height 12
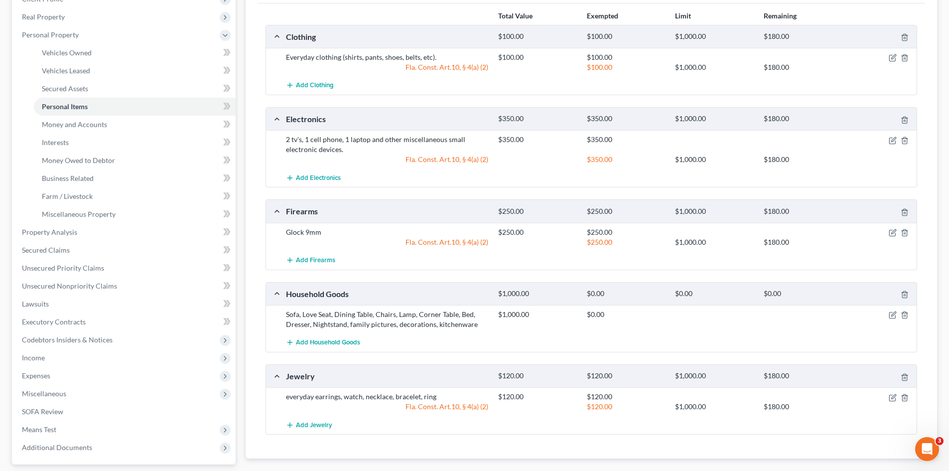
scroll to position [100, 0]
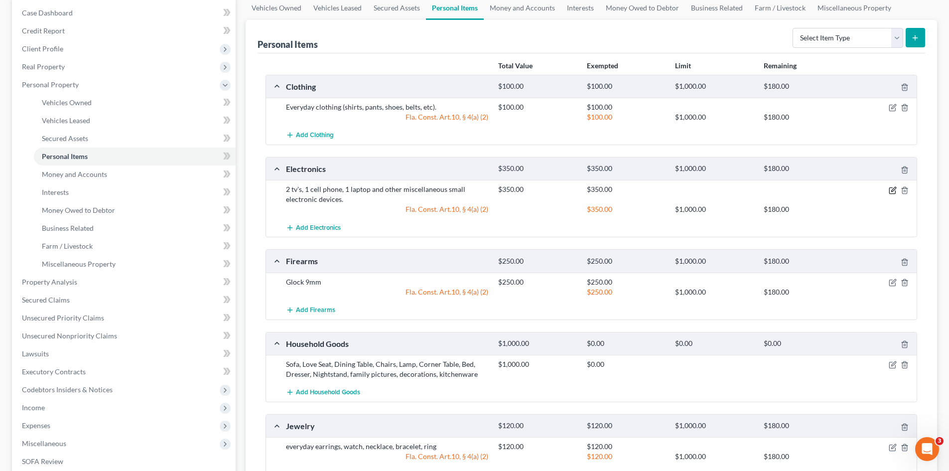
click at [892, 190] on icon "button" at bounding box center [893, 190] width 8 height 8
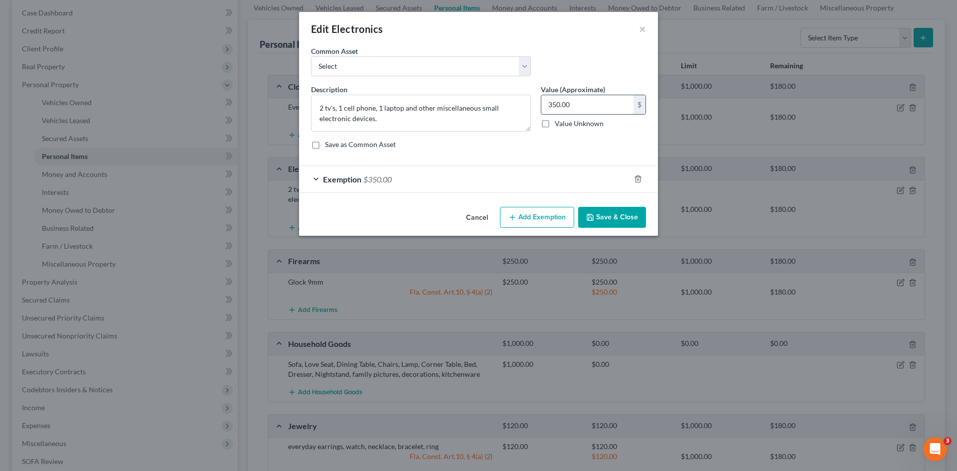
click at [552, 105] on input "350.00" at bounding box center [587, 104] width 92 height 19
click at [554, 105] on input "350.00" at bounding box center [587, 104] width 92 height 19
type input "250.00"
click at [512, 180] on div "Exemption $350.00" at bounding box center [464, 179] width 331 height 26
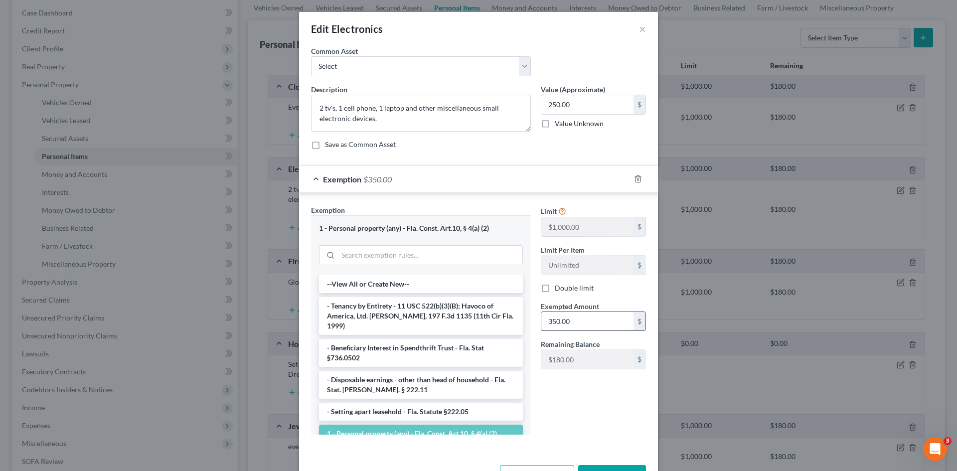
click at [549, 325] on input "350.00" at bounding box center [587, 321] width 92 height 19
type input "250.00"
click at [605, 468] on button "Save & Close" at bounding box center [612, 475] width 68 height 21
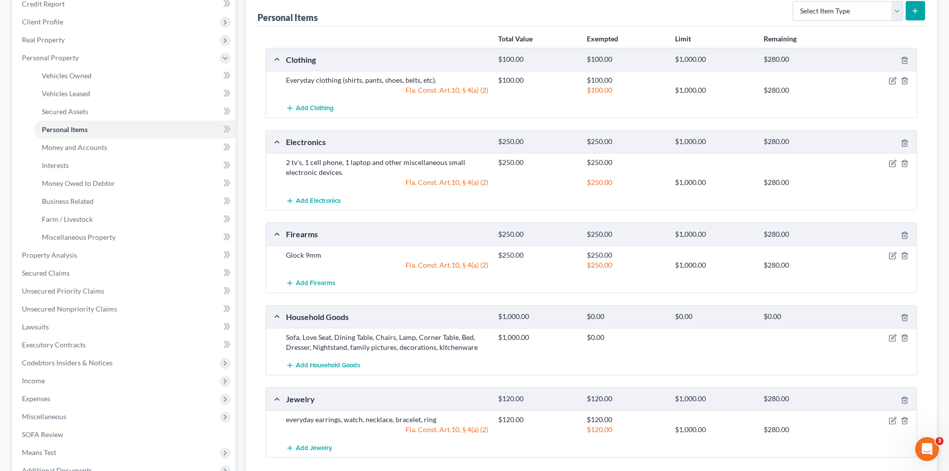
scroll to position [150, 0]
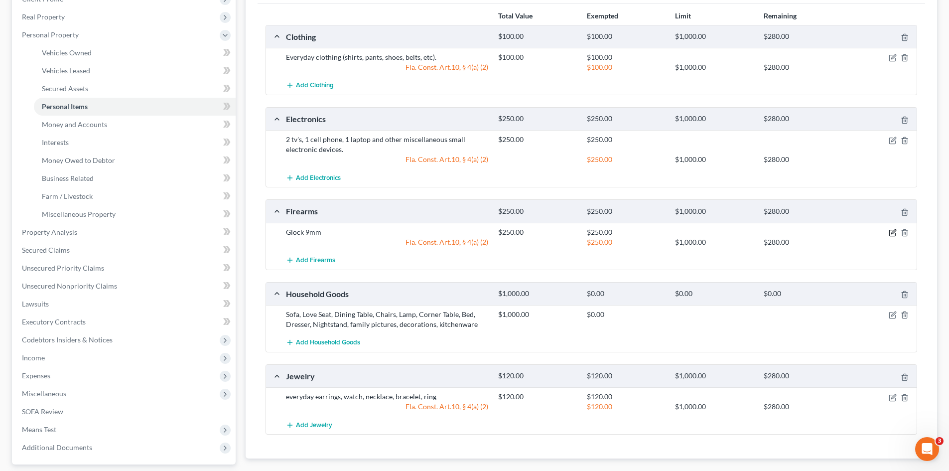
click at [894, 232] on icon "button" at bounding box center [893, 233] width 8 height 8
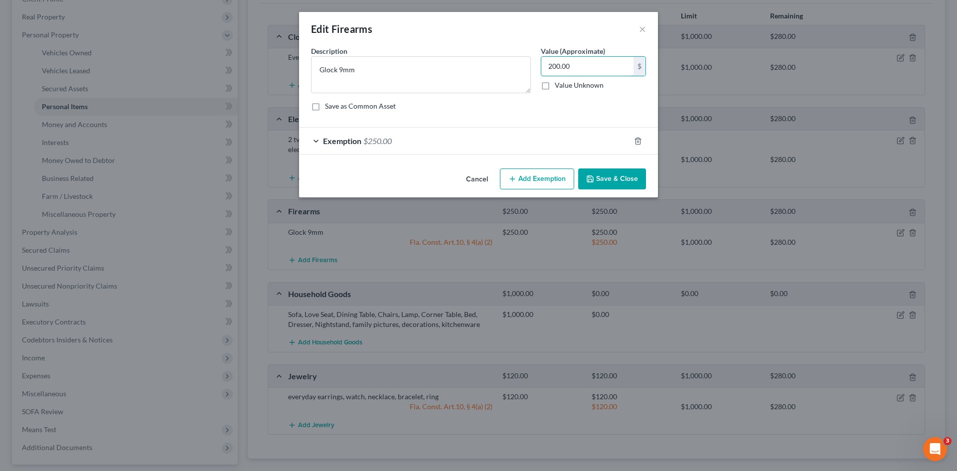
type input "200.00"
click at [396, 144] on div "Exemption $250.00" at bounding box center [464, 141] width 331 height 26
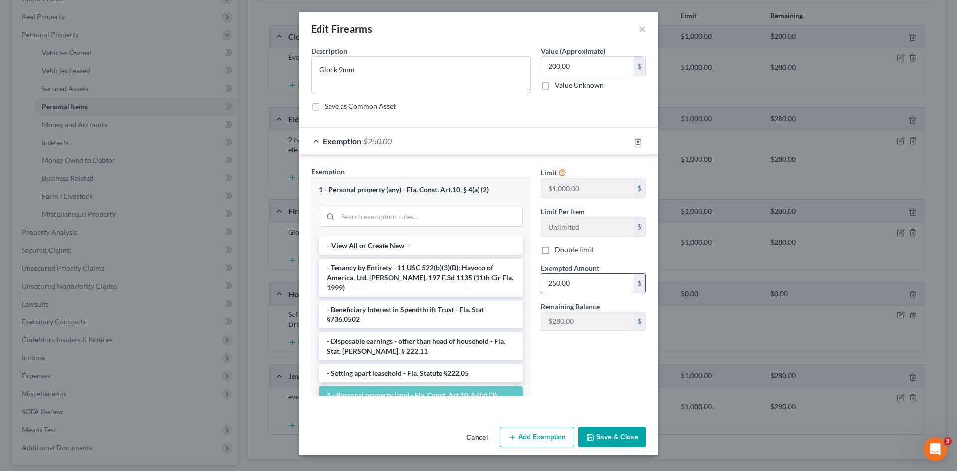
click at [557, 282] on input "250.00" at bounding box center [587, 283] width 92 height 19
type input "200.00"
click at [615, 430] on button "Save & Close" at bounding box center [612, 437] width 68 height 21
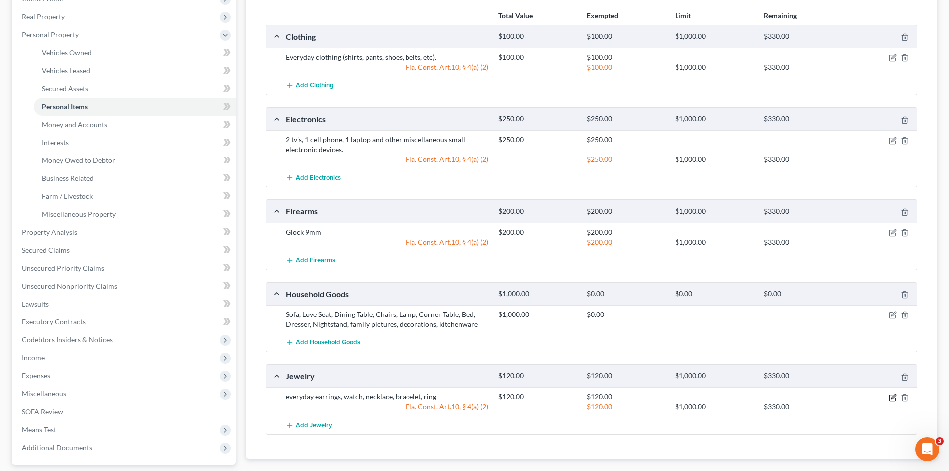
click at [891, 397] on icon "button" at bounding box center [893, 398] width 8 height 8
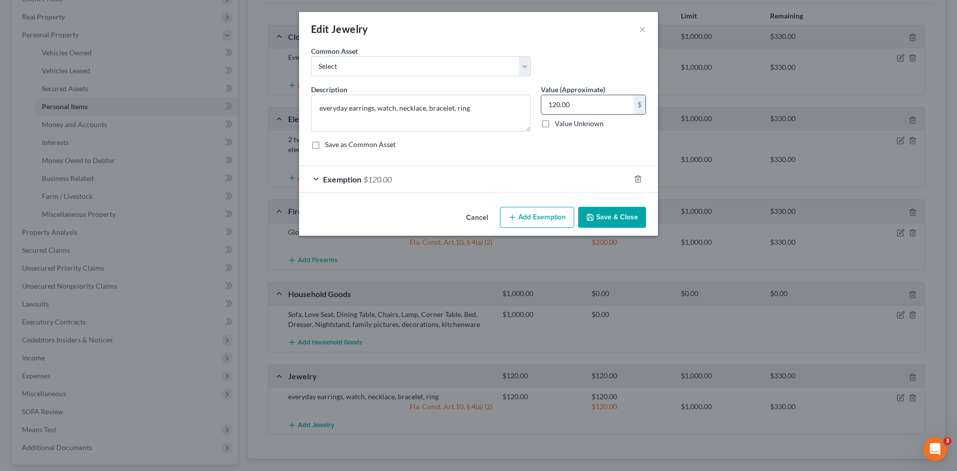
click at [572, 105] on input "120.00" at bounding box center [587, 104] width 92 height 19
type input "100.00"
click at [527, 173] on div "Exemption $120.00" at bounding box center [464, 179] width 331 height 26
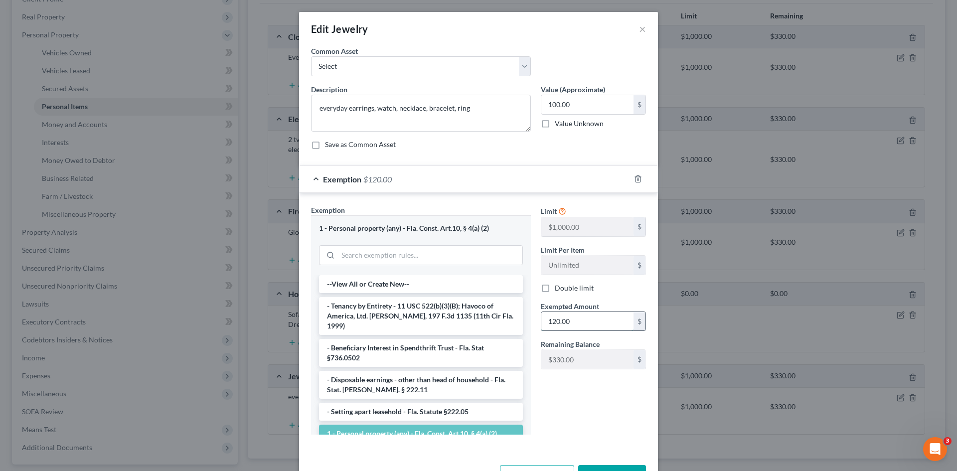
click at [575, 321] on input "120.00" at bounding box center [587, 321] width 92 height 19
type input "100.00"
click at [602, 466] on button "Save & Close" at bounding box center [612, 475] width 68 height 21
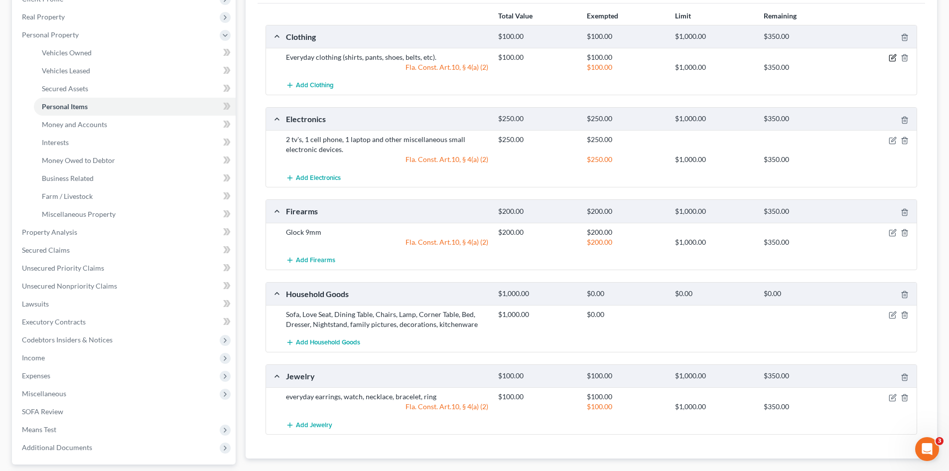
click at [891, 59] on icon "button" at bounding box center [893, 58] width 8 height 8
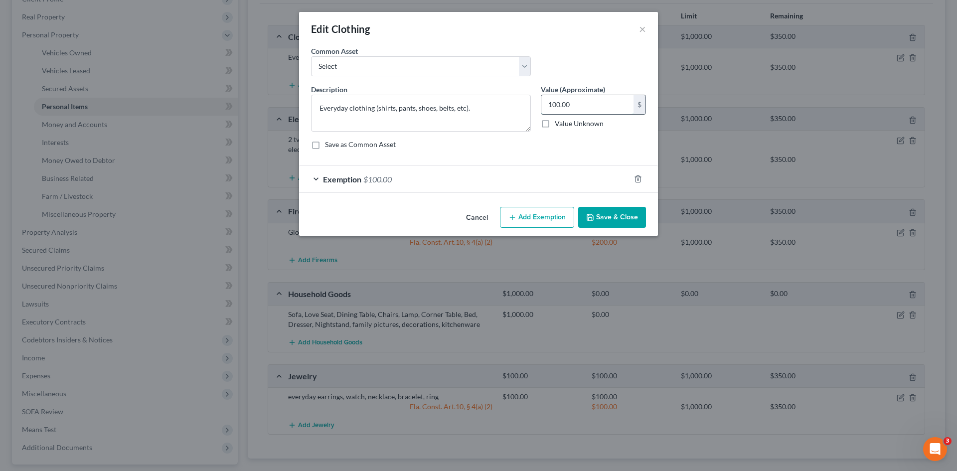
click at [574, 103] on input "100.00" at bounding box center [587, 104] width 92 height 19
type input "80.00"
click at [453, 184] on div "Exemption $100.00" at bounding box center [464, 179] width 331 height 26
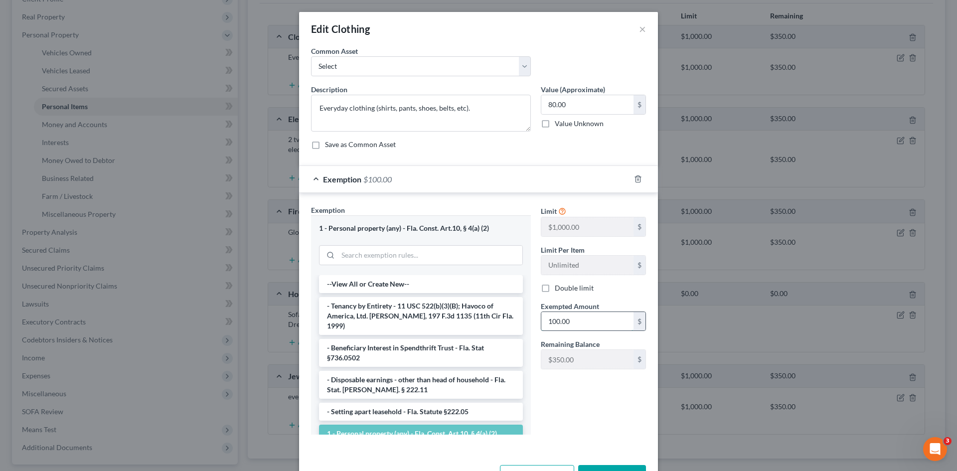
click at [581, 323] on input "100.00" at bounding box center [587, 321] width 92 height 19
type input "80.00"
click at [609, 467] on button "Save & Close" at bounding box center [612, 475] width 68 height 21
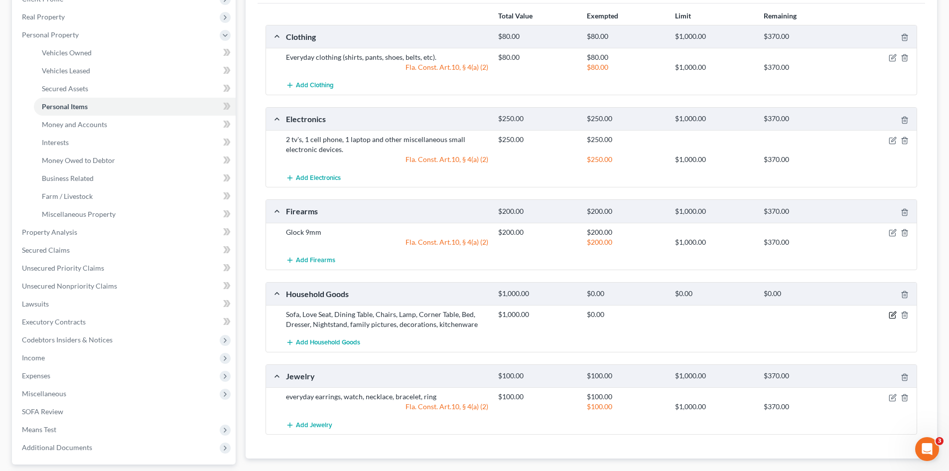
click at [892, 315] on icon "button" at bounding box center [894, 314] width 4 height 4
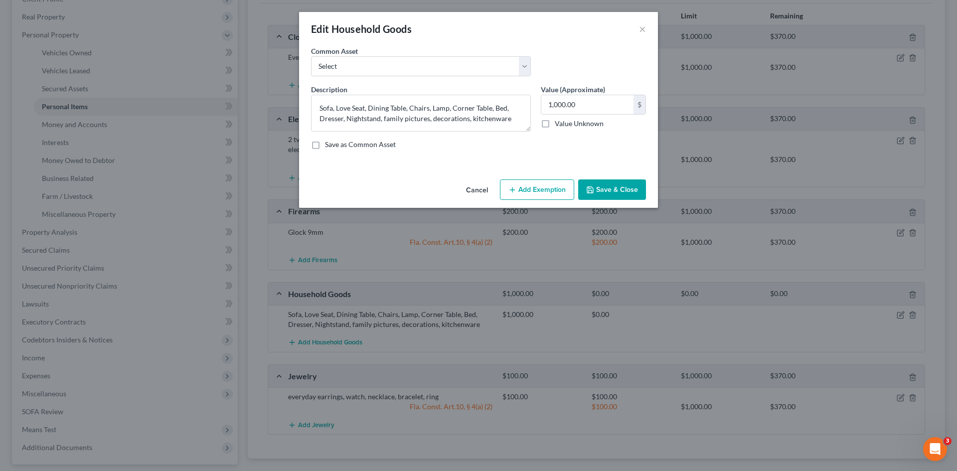
click at [546, 187] on button "Add Exemption" at bounding box center [537, 189] width 74 height 21
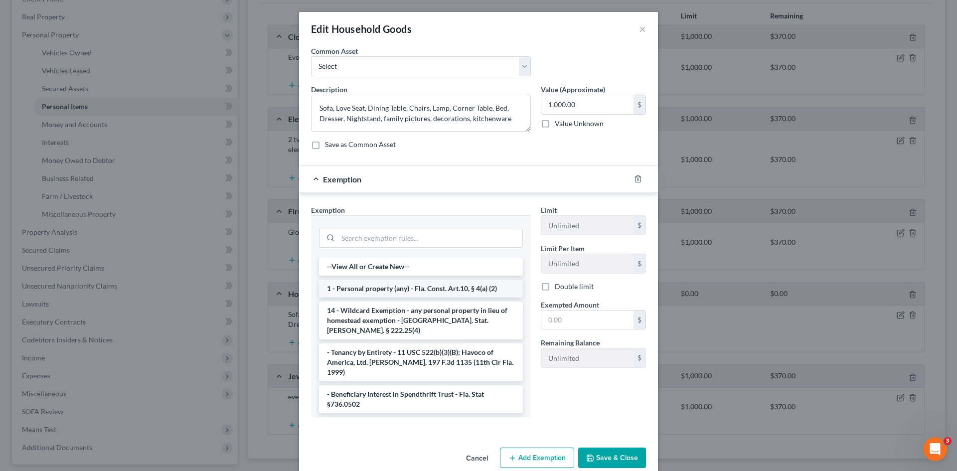
click at [426, 290] on li "1 - Personal property (any) - Fla. Const. Art.10, § 4(a) (2)" at bounding box center [421, 289] width 204 height 18
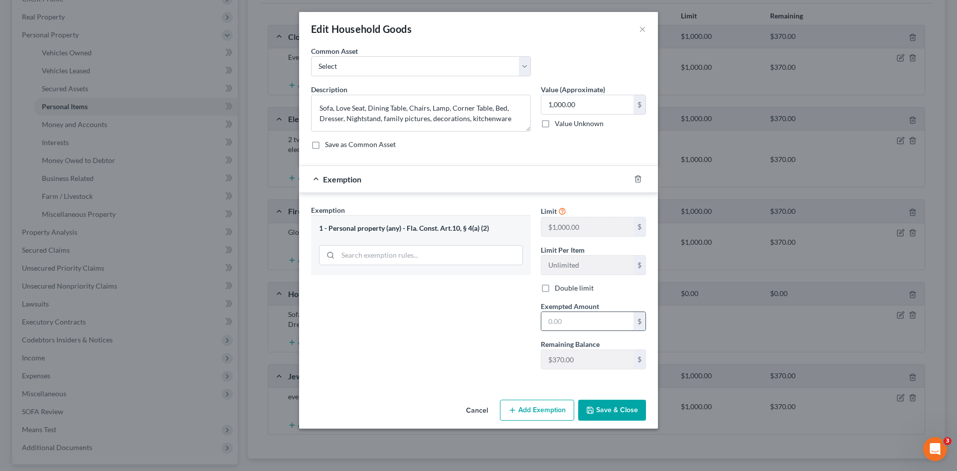
click at [554, 320] on input "text" at bounding box center [587, 321] width 92 height 19
type input "350.00"
click at [580, 101] on input "1,000.00" at bounding box center [587, 104] width 92 height 19
type input "350.00"
click at [614, 412] on button "Save & Close" at bounding box center [612, 410] width 68 height 21
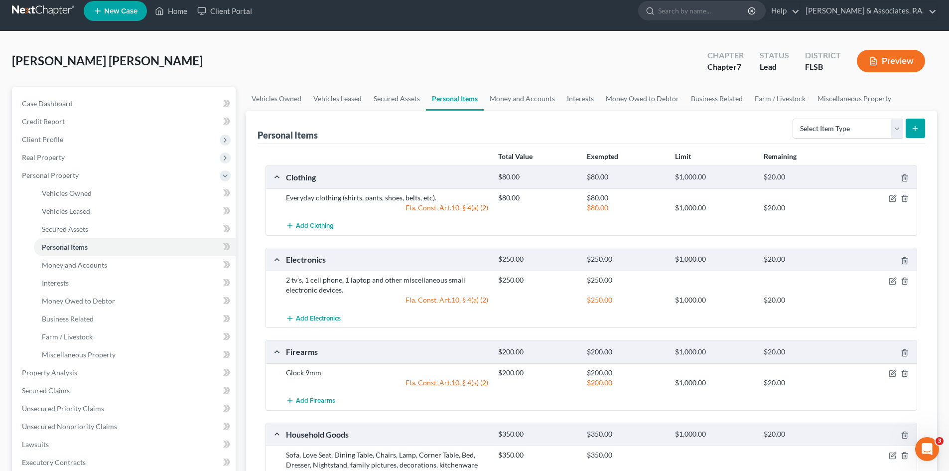
scroll to position [0, 0]
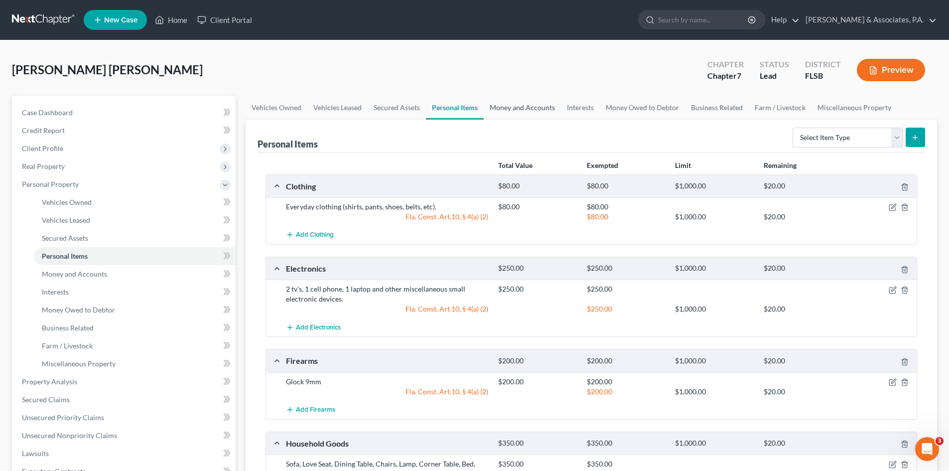
click at [515, 110] on link "Money and Accounts" at bounding box center [522, 108] width 77 height 24
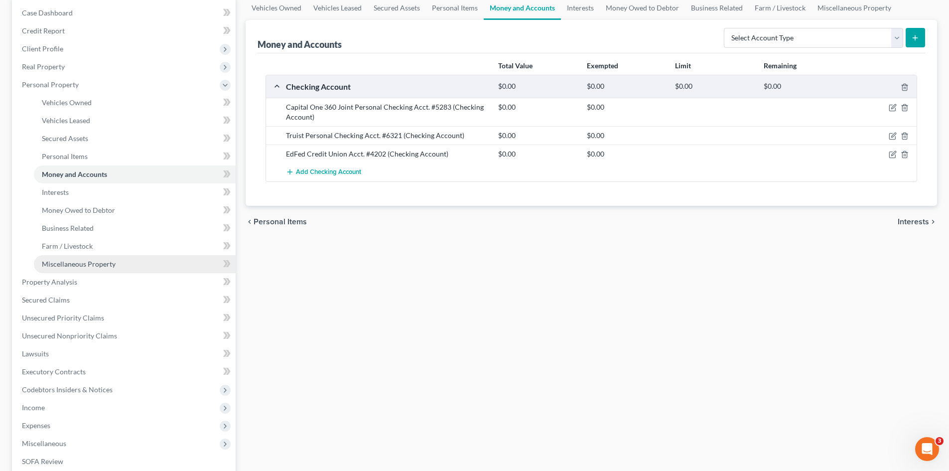
scroll to position [150, 0]
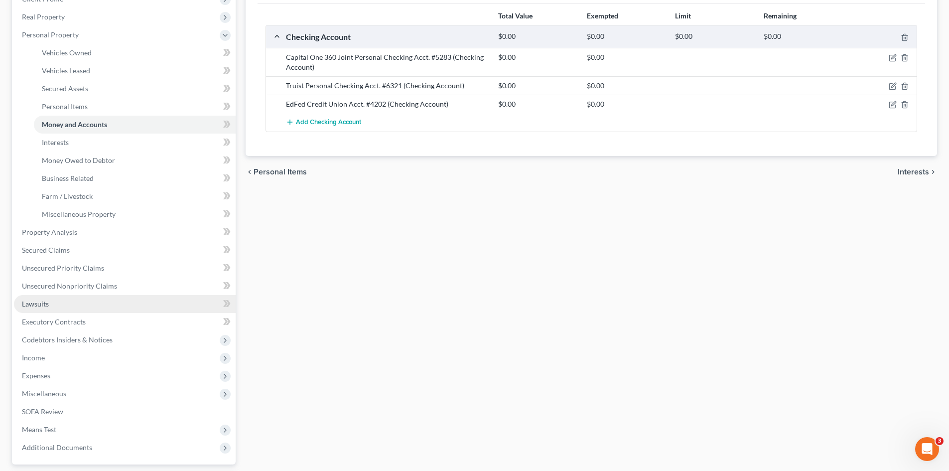
click at [39, 302] on span "Lawsuits" at bounding box center [35, 304] width 27 height 8
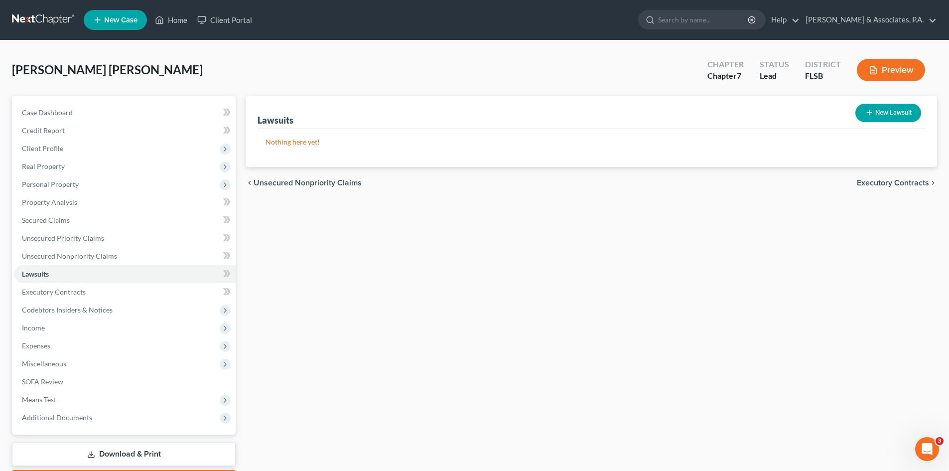
click at [879, 114] on button "New Lawsuit" at bounding box center [889, 113] width 66 height 18
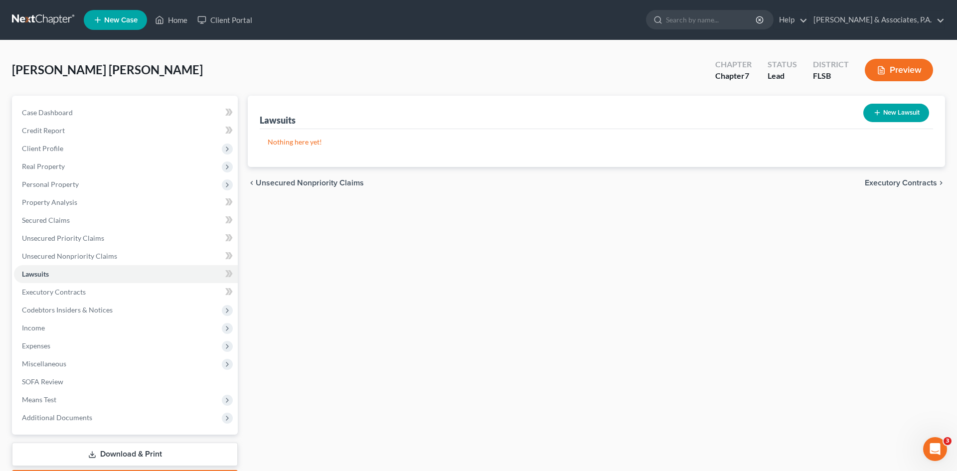
select select "0"
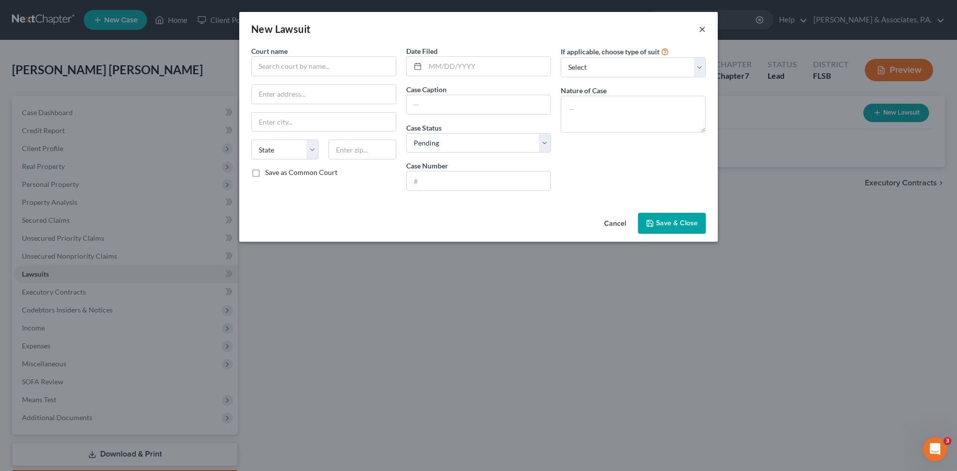
click at [701, 28] on button "×" at bounding box center [702, 29] width 7 height 12
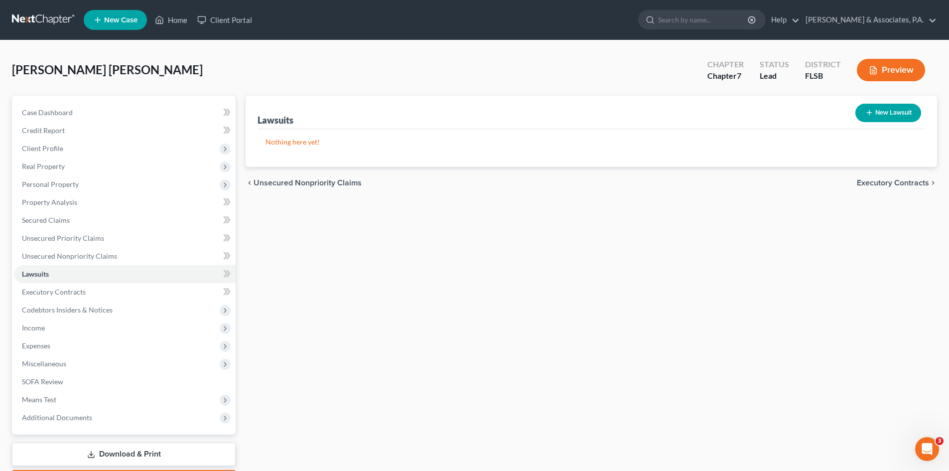
click at [362, 288] on div "Lawsuits New Lawsuit Nothing here yet! Court Name Date Filed Status Creditor Na…" at bounding box center [592, 294] width 702 height 396
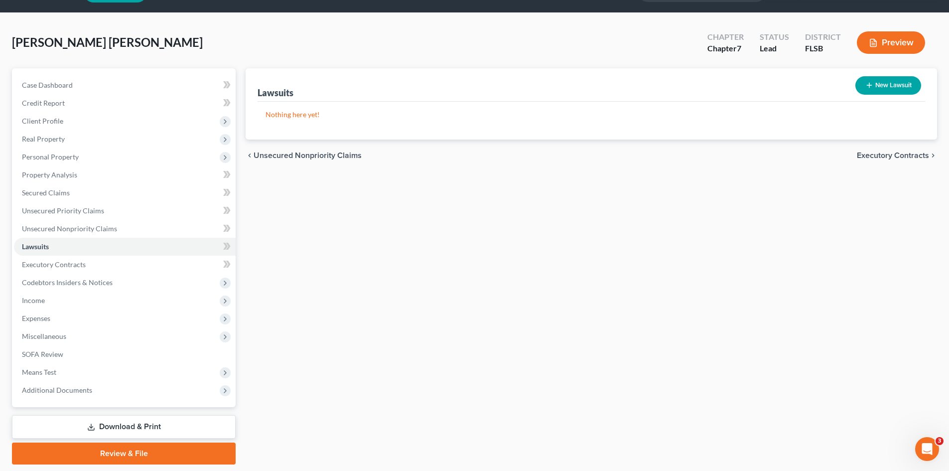
scroll to position [50, 0]
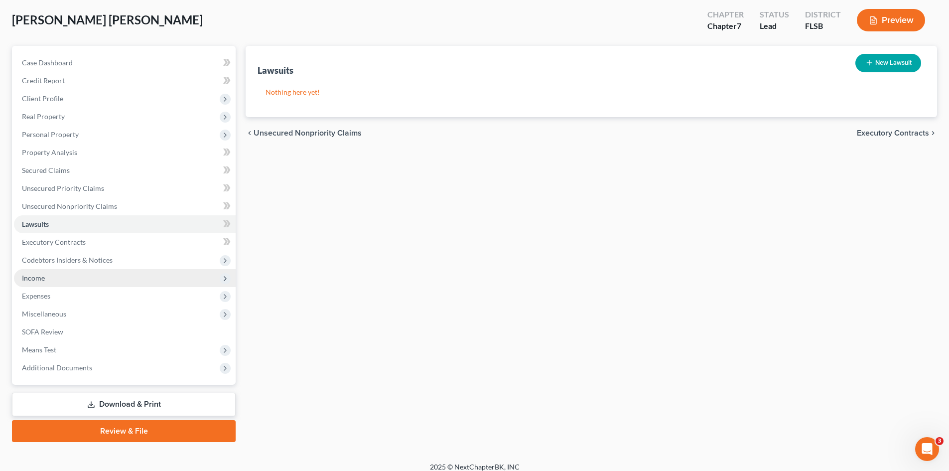
click at [40, 279] on span "Income" at bounding box center [33, 278] width 23 height 8
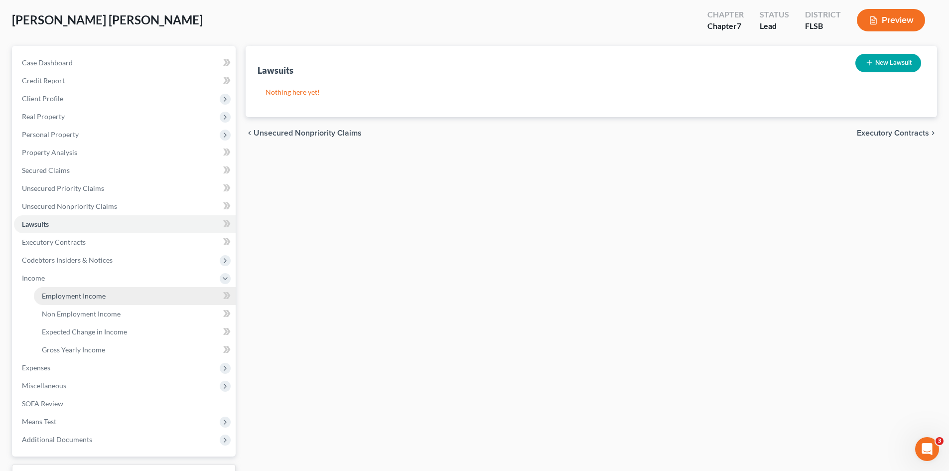
click at [79, 291] on link "Employment Income" at bounding box center [135, 296] width 202 height 18
